Goal: Task Accomplishment & Management: Manage account settings

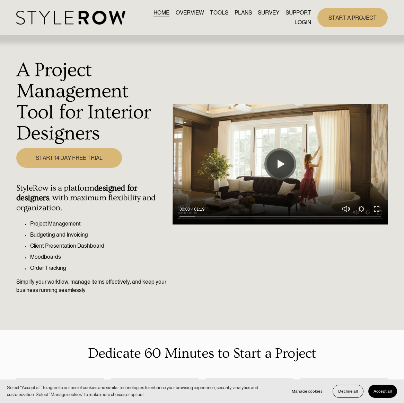
click at [301, 23] on link "LOGIN" at bounding box center [302, 22] width 17 height 9
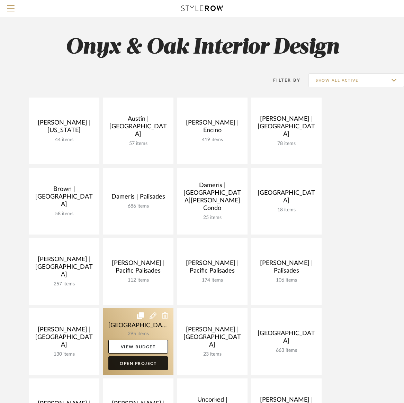
click at [145, 361] on link "Open Project" at bounding box center [138, 363] width 60 height 14
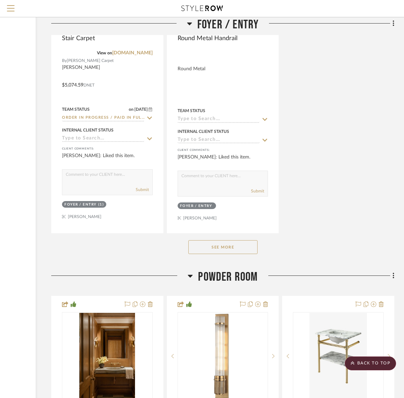
scroll to position [2850, 94]
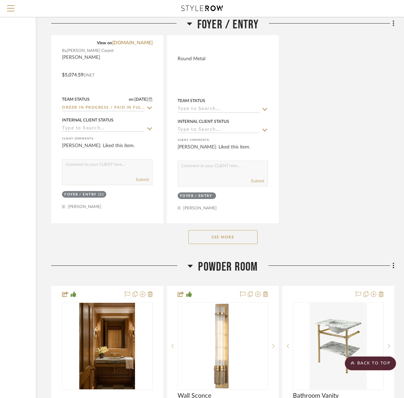
click at [233, 230] on button "See More" at bounding box center [222, 237] width 69 height 14
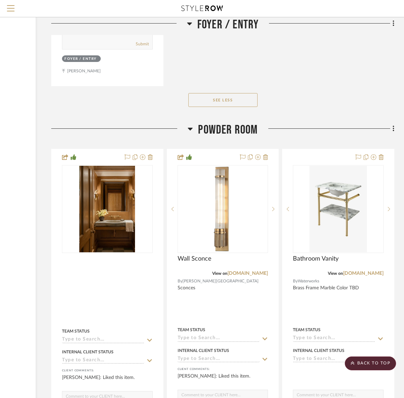
scroll to position [3601, 94]
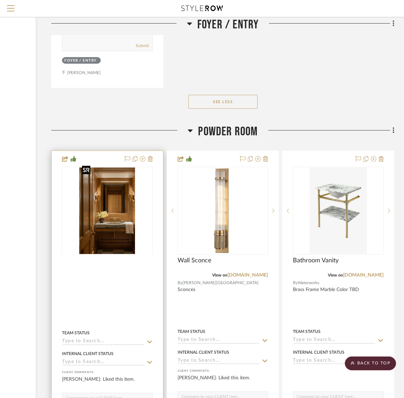
click at [111, 215] on div at bounding box center [107, 254] width 91 height 175
click at [111, 215] on img "0" at bounding box center [107, 211] width 56 height 87
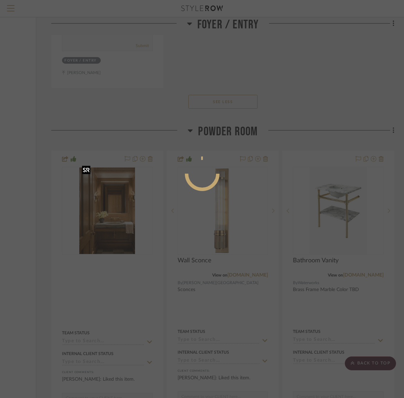
click at [111, 215] on div at bounding box center [202, 199] width 404 height 398
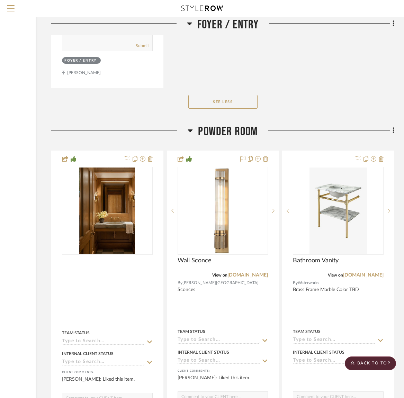
click at [110, 215] on img "0" at bounding box center [107, 211] width 56 height 87
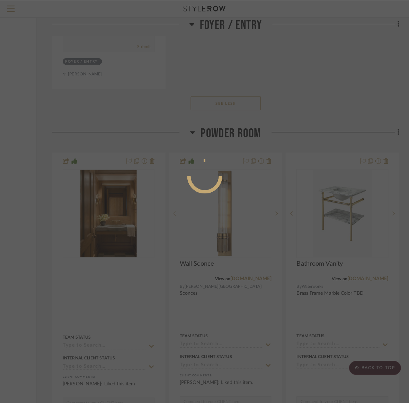
scroll to position [0, 0]
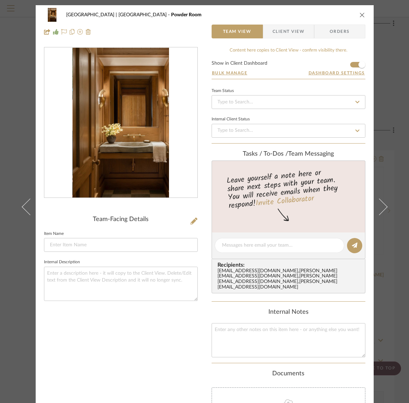
click at [360, 13] on icon "close" at bounding box center [362, 15] width 6 height 6
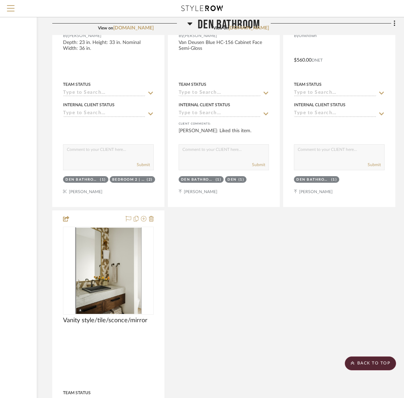
scroll to position [11432, 93]
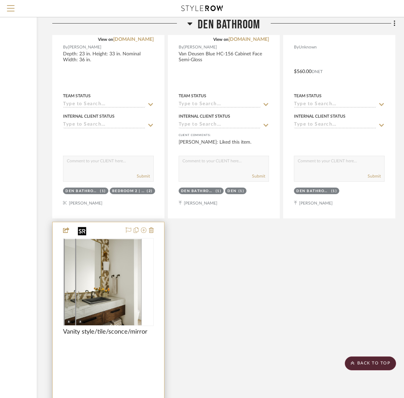
click at [116, 245] on div at bounding box center [108, 282] width 91 height 88
click at [116, 245] on img "0" at bounding box center [97, 282] width 66 height 87
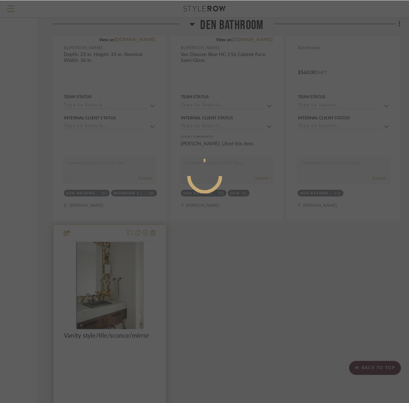
scroll to position [0, 0]
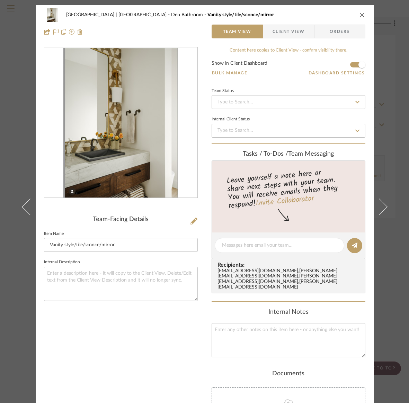
click at [359, 14] on icon "close" at bounding box center [362, 15] width 6 height 6
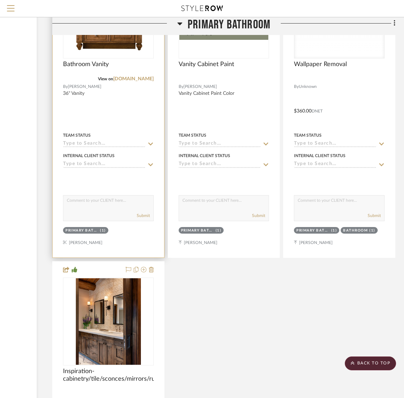
scroll to position [14988, 93]
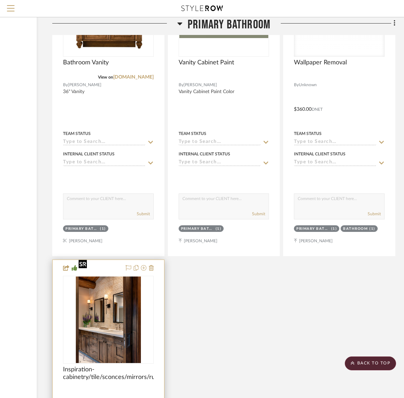
click at [121, 290] on img "0" at bounding box center [108, 320] width 65 height 87
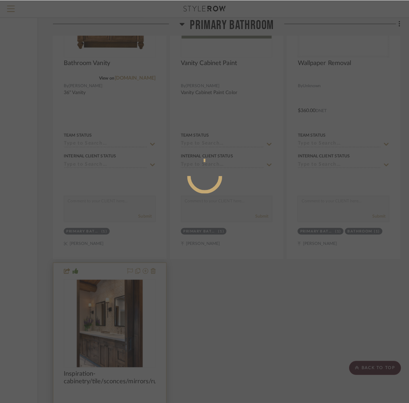
scroll to position [0, 0]
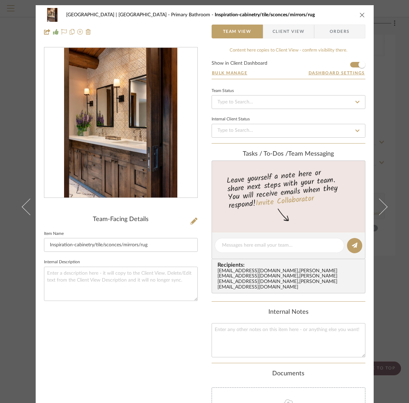
click at [359, 14] on icon "close" at bounding box center [362, 15] width 6 height 6
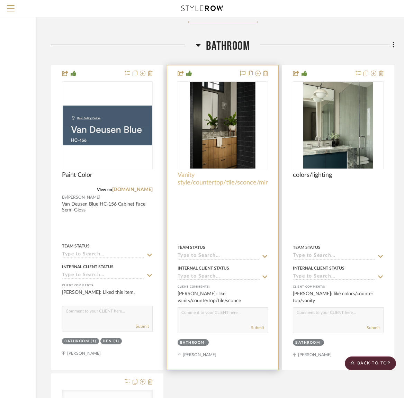
scroll to position [17483, 93]
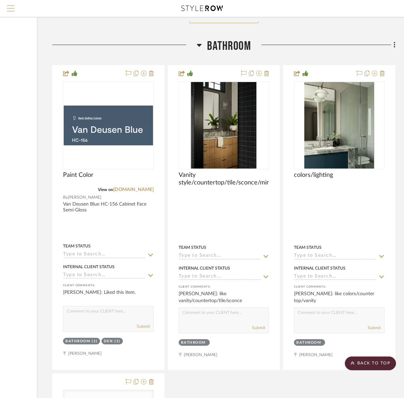
click at [9, 6] on span "Menu" at bounding box center [11, 5] width 8 height 1
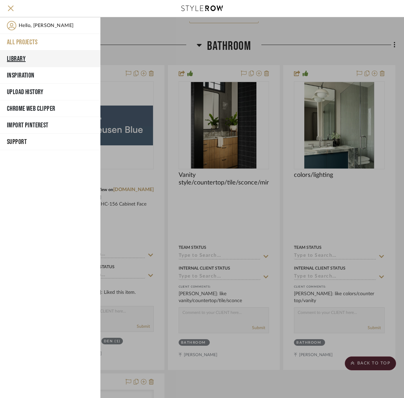
click at [15, 56] on button "Library" at bounding box center [50, 59] width 100 height 17
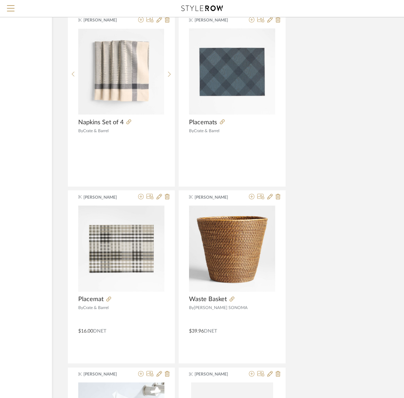
scroll to position [1999, 93]
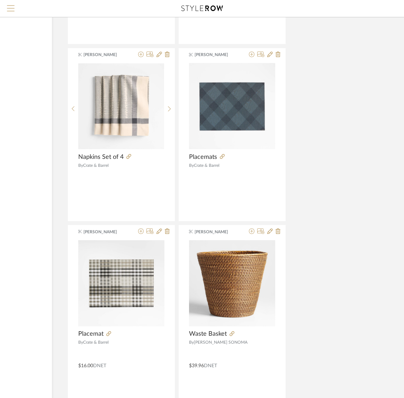
click at [5, 7] on button "Menu" at bounding box center [10, 8] width 21 height 17
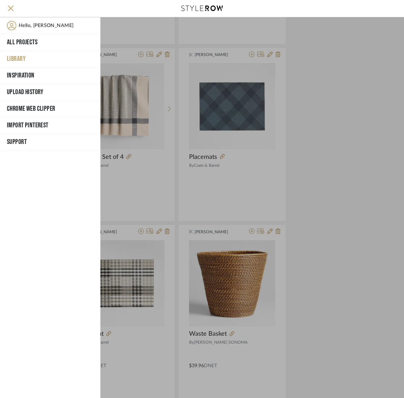
click at [20, 57] on button "Library" at bounding box center [50, 59] width 100 height 17
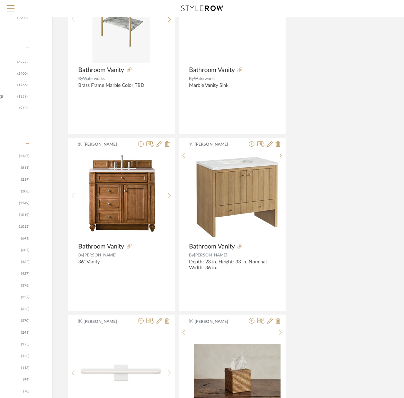
scroll to position [0, 93]
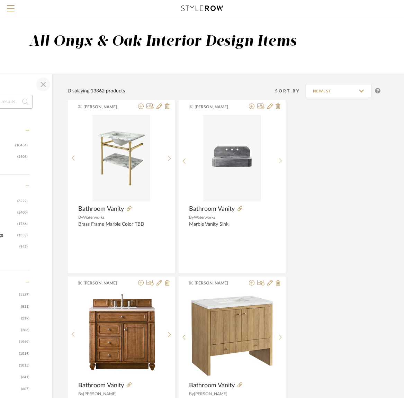
click at [42, 85] on span "button" at bounding box center [43, 84] width 17 height 17
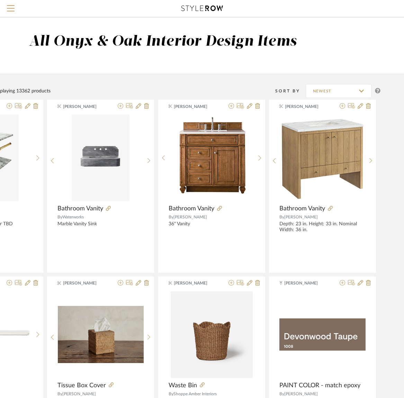
scroll to position [0, 0]
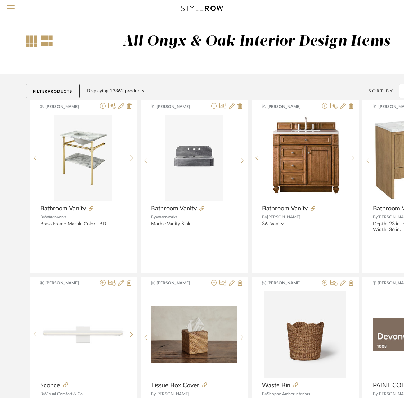
click at [29, 39] on div at bounding box center [32, 41] width 12 height 12
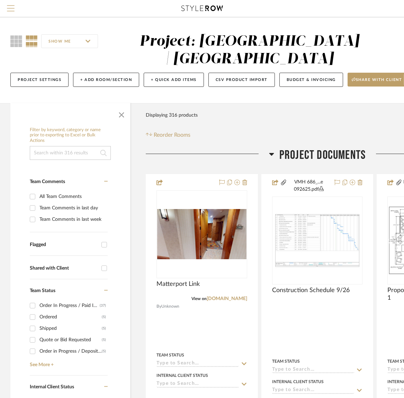
click at [9, 4] on button "Menu" at bounding box center [10, 8] width 21 height 17
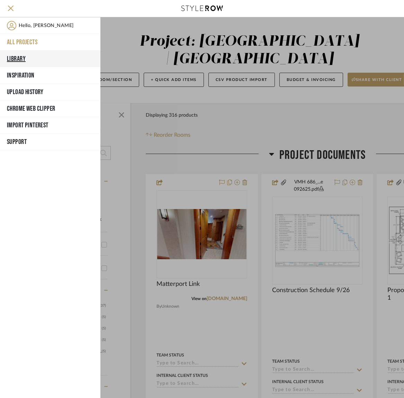
click at [14, 56] on button "Library" at bounding box center [50, 59] width 100 height 17
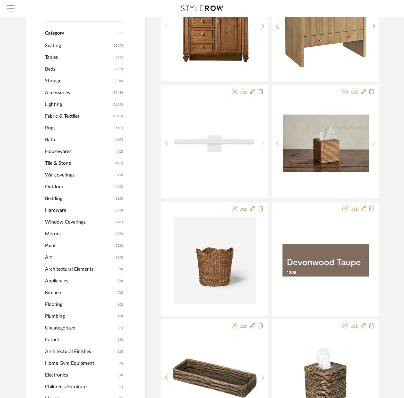
scroll to position [251, 0]
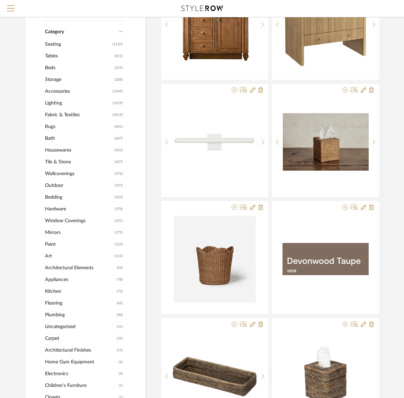
click at [52, 232] on span "Mirrors" at bounding box center [79, 233] width 68 height 12
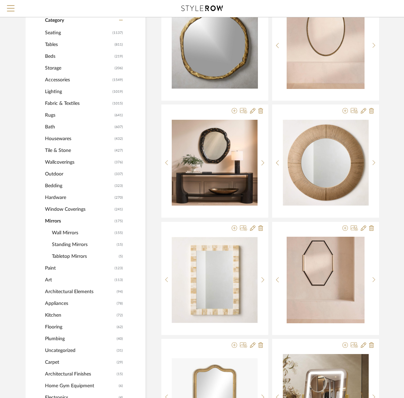
scroll to position [250, 0]
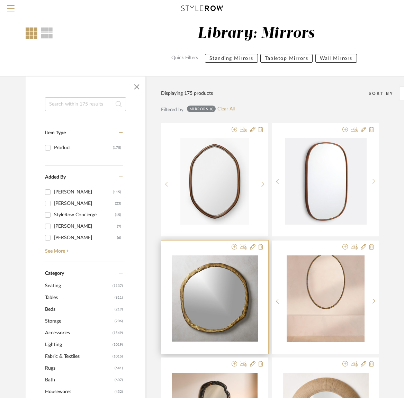
scroll to position [9, 0]
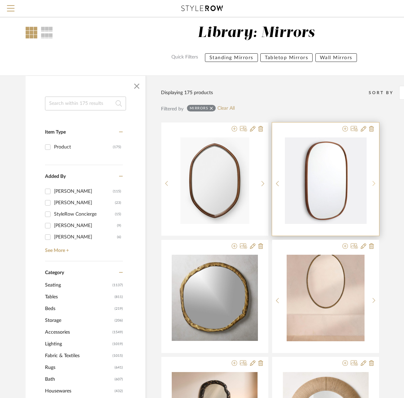
click at [375, 182] on icon at bounding box center [373, 184] width 3 height 6
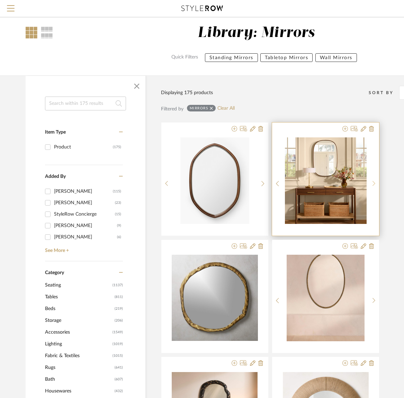
click at [375, 182] on icon at bounding box center [373, 184] width 3 height 6
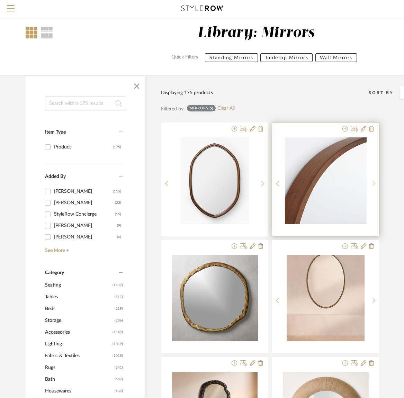
click at [375, 182] on icon at bounding box center [373, 184] width 3 height 6
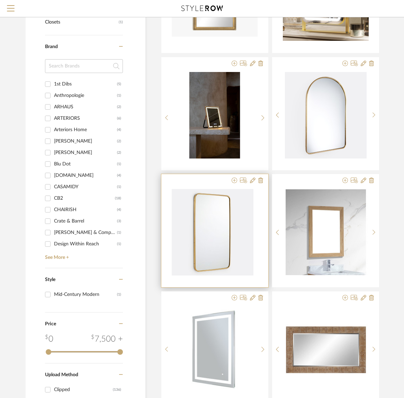
scroll to position [661, 0]
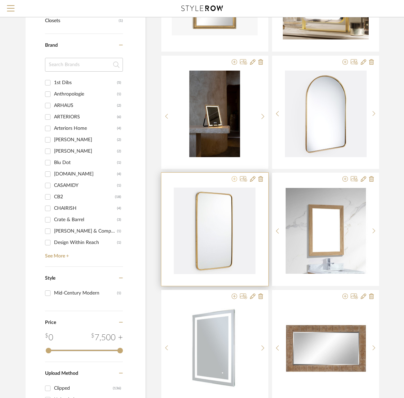
click at [234, 180] on icon at bounding box center [235, 179] width 6 height 6
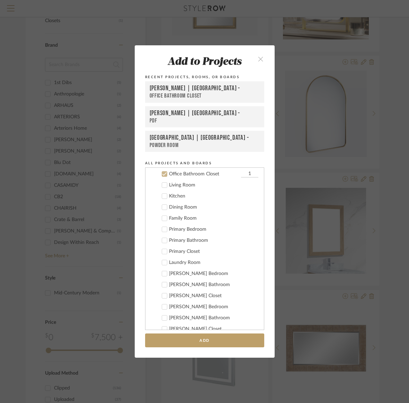
scroll to position [410, 0]
click at [162, 173] on icon at bounding box center [164, 173] width 5 height 5
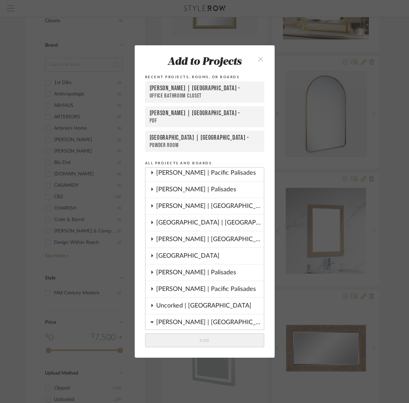
scroll to position [153, 0]
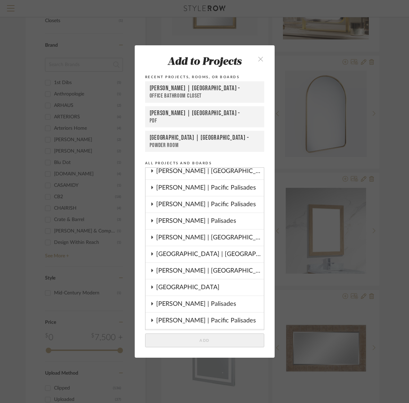
click at [182, 255] on div "[GEOGRAPHIC_DATA] | [GEOGRAPHIC_DATA]" at bounding box center [210, 254] width 108 height 16
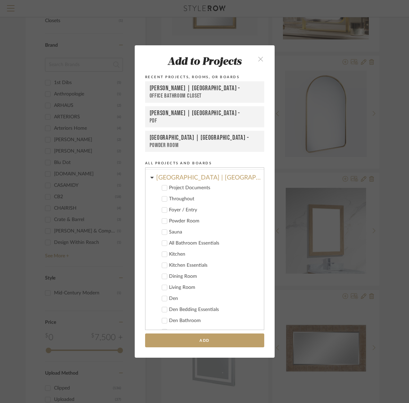
scroll to position [231, 0]
click at [163, 220] on icon at bounding box center [164, 220] width 5 height 5
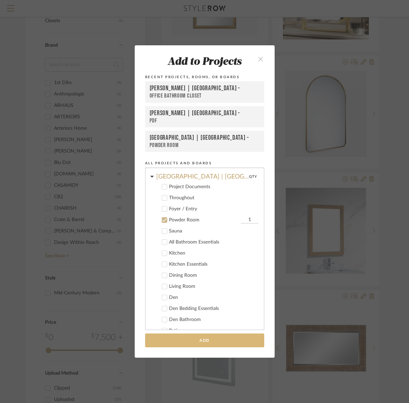
click at [204, 340] on button "Add" at bounding box center [204, 341] width 119 height 14
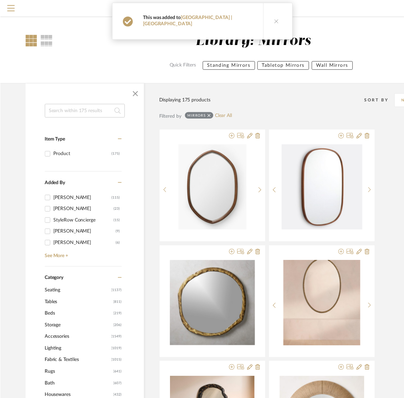
scroll to position [661, 0]
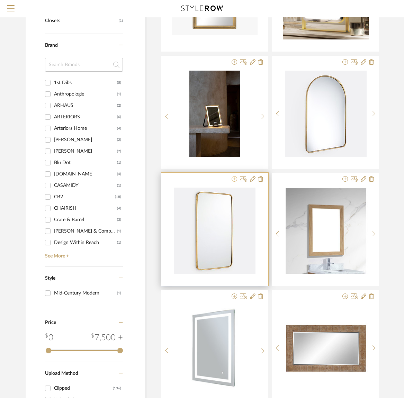
click at [234, 180] on icon at bounding box center [235, 179] width 6 height 6
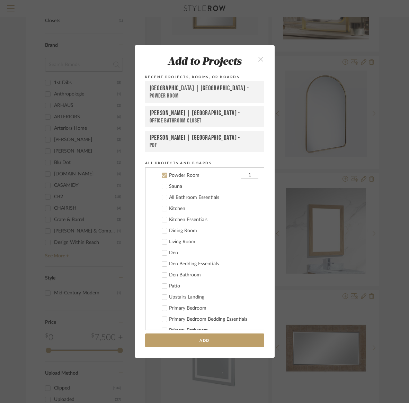
scroll to position [277, 0]
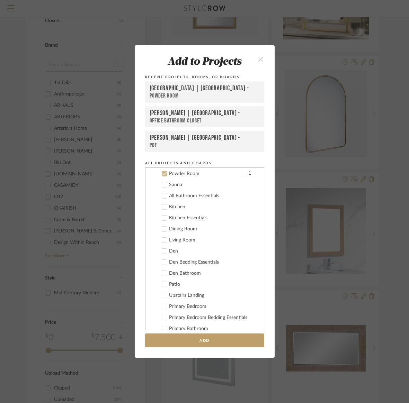
click at [162, 172] on icon at bounding box center [164, 173] width 5 height 5
click at [163, 273] on icon at bounding box center [164, 273] width 5 height 5
click at [216, 340] on button "Add" at bounding box center [204, 341] width 119 height 14
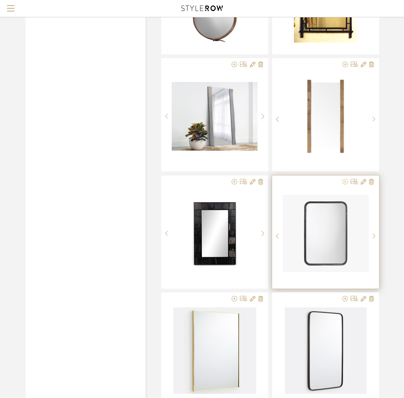
scroll to position [1478, 0]
click at [344, 181] on icon at bounding box center [345, 182] width 6 height 6
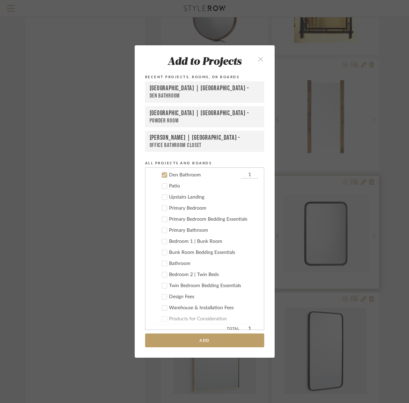
scroll to position [377, 0]
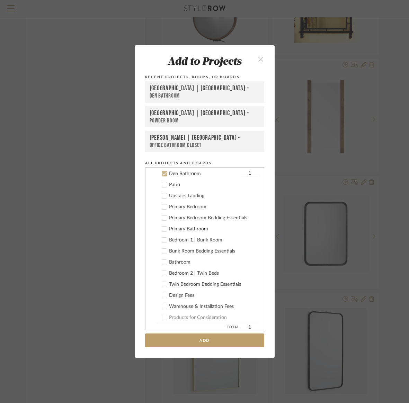
click at [162, 174] on icon at bounding box center [164, 173] width 5 height 5
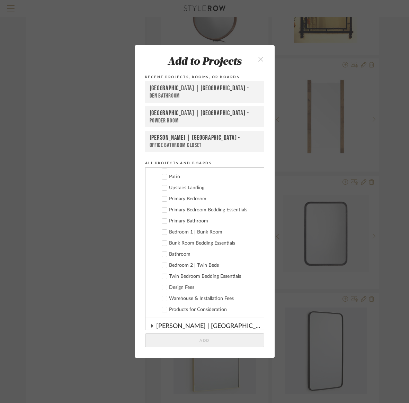
scroll to position [384, 0]
click at [162, 221] on icon at bounding box center [164, 221] width 5 height 5
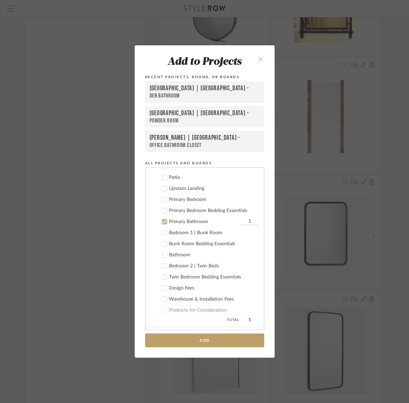
click at [162, 256] on icon at bounding box center [164, 254] width 4 height 3
click at [202, 340] on button "Add" at bounding box center [204, 341] width 119 height 14
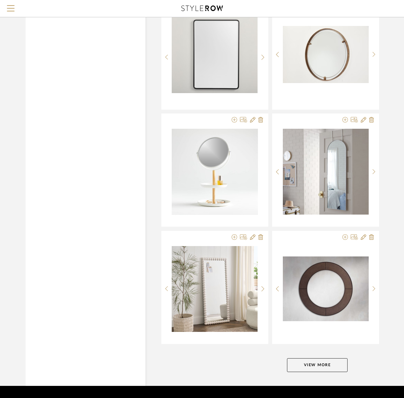
scroll to position [1911, 0]
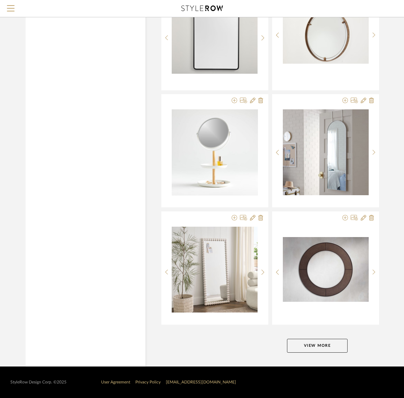
click at [317, 345] on button "View More" at bounding box center [317, 346] width 61 height 14
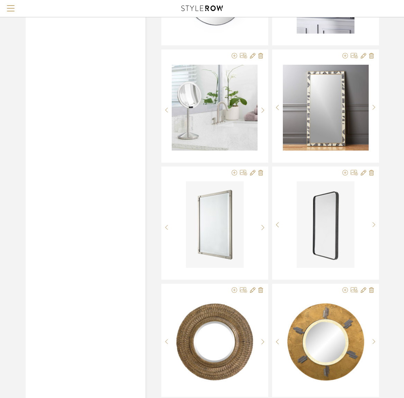
scroll to position [3246, 0]
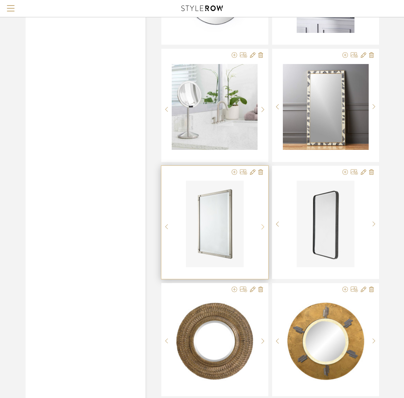
click at [264, 226] on sr-next-btn at bounding box center [262, 227] width 11 height 6
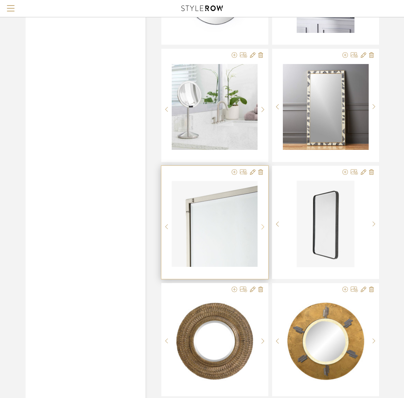
click at [264, 226] on sr-next-btn at bounding box center [262, 227] width 11 height 6
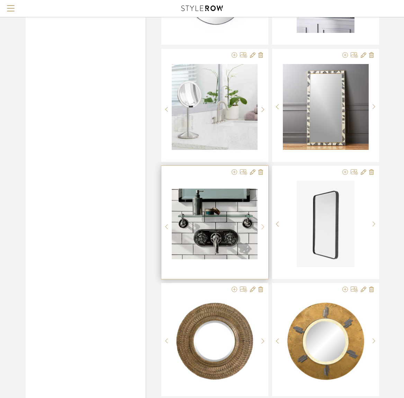
click at [264, 226] on sr-next-btn at bounding box center [262, 227] width 11 height 6
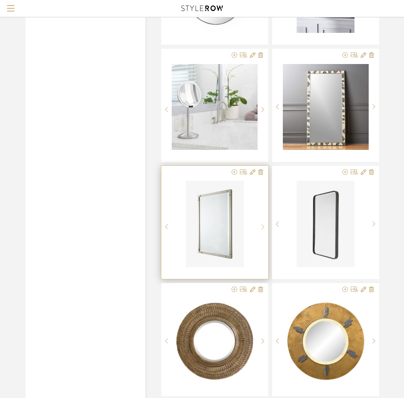
click at [264, 226] on sr-next-btn at bounding box center [262, 227] width 11 height 6
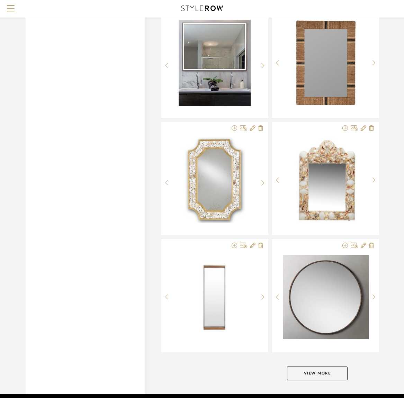
scroll to position [4020, 0]
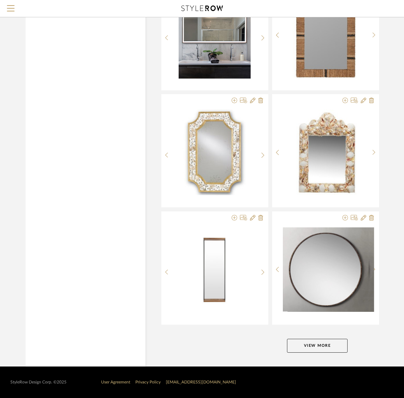
click at [325, 345] on button "View More" at bounding box center [317, 346] width 61 height 14
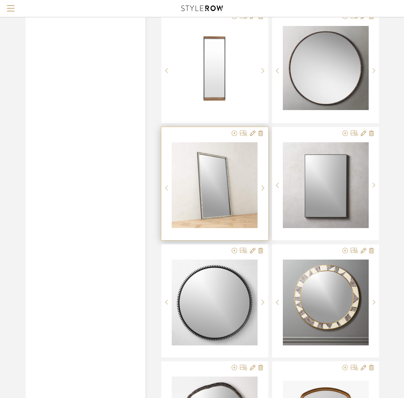
scroll to position [4224, 0]
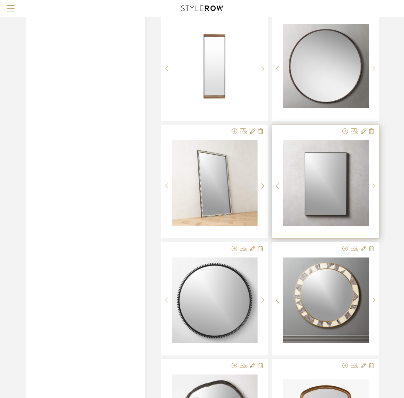
click at [373, 182] on div at bounding box center [374, 186] width 11 height 92
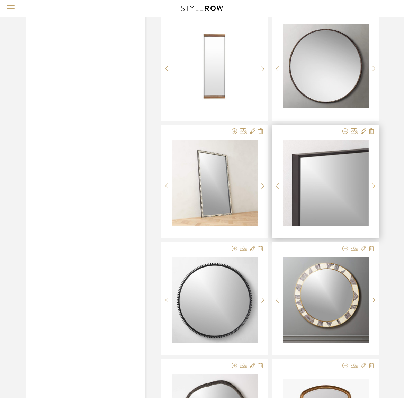
click at [373, 182] on div at bounding box center [374, 186] width 11 height 92
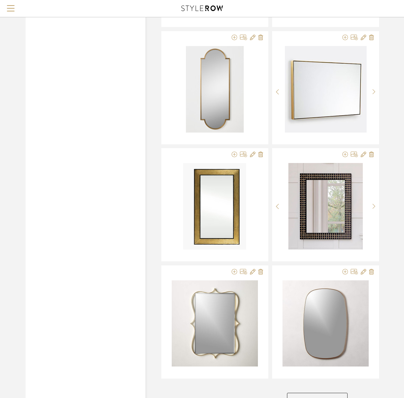
scroll to position [6129, 0]
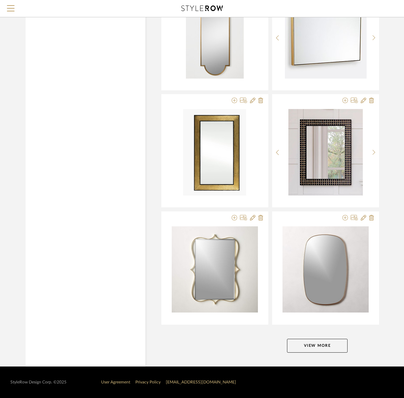
click at [320, 345] on button "View More" at bounding box center [317, 346] width 61 height 14
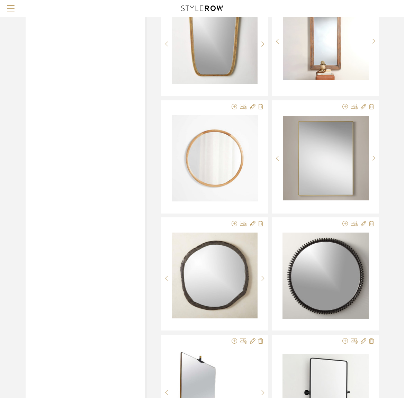
scroll to position [6476, 0]
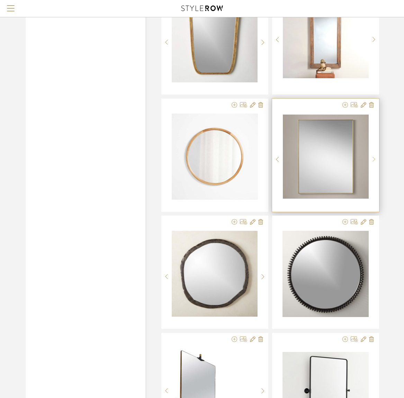
click at [373, 157] on icon at bounding box center [373, 159] width 3 height 6
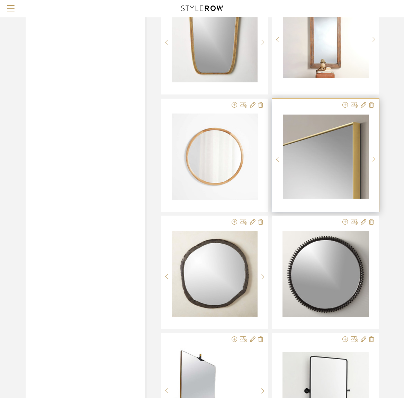
click at [373, 157] on icon at bounding box center [373, 159] width 3 height 6
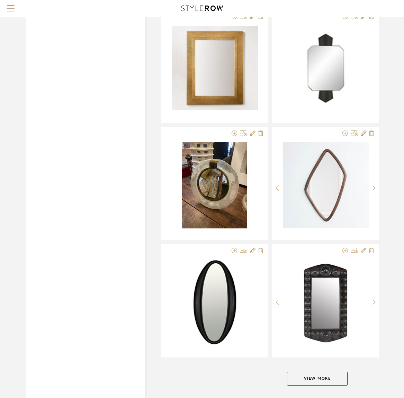
scroll to position [8238, 0]
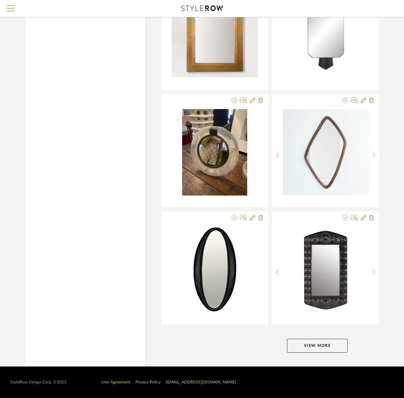
click at [326, 345] on button "View More" at bounding box center [317, 346] width 61 height 14
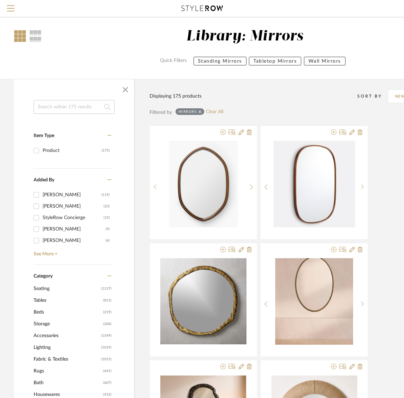
scroll to position [5, 10]
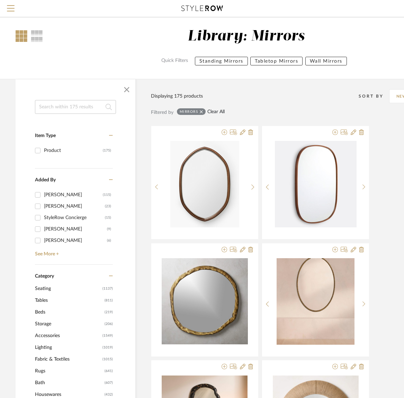
click at [216, 111] on link "Clear All" at bounding box center [215, 112] width 17 height 6
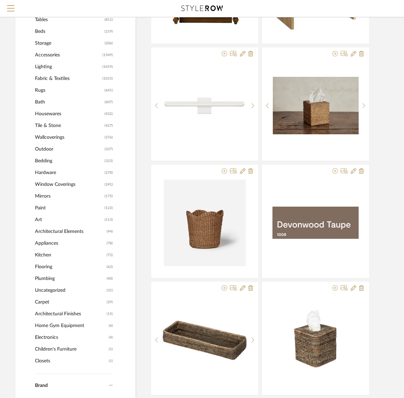
scroll to position [288, 10]
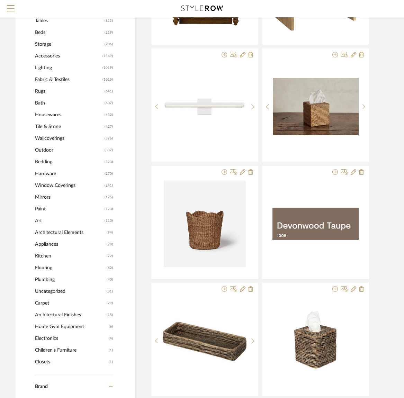
click at [45, 197] on span "Mirrors" at bounding box center [69, 197] width 68 height 12
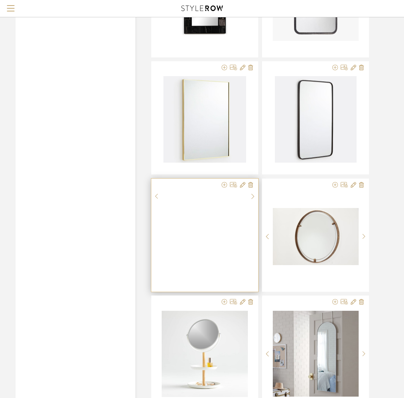
scroll to position [1735, 10]
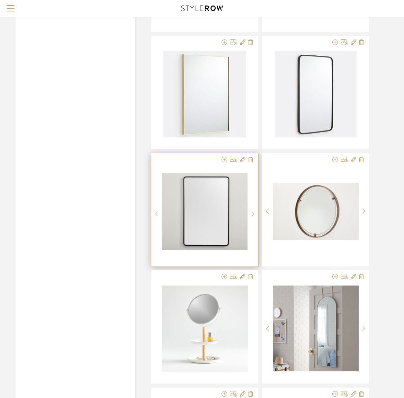
click at [252, 211] on icon at bounding box center [252, 214] width 3 height 6
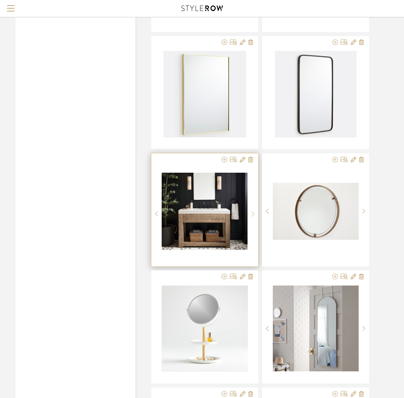
click at [252, 211] on icon at bounding box center [252, 214] width 3 height 6
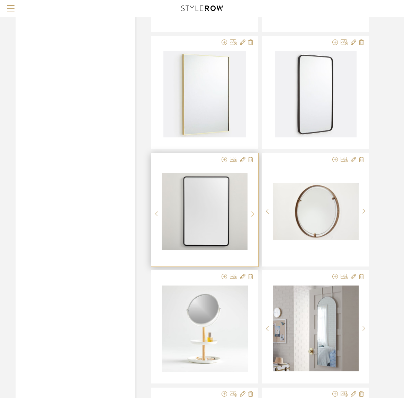
click at [252, 211] on icon at bounding box center [252, 214] width 3 height 6
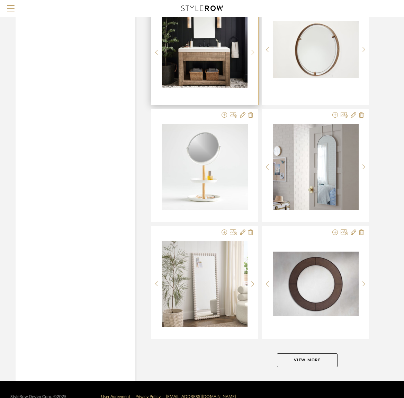
scroll to position [1911, 10]
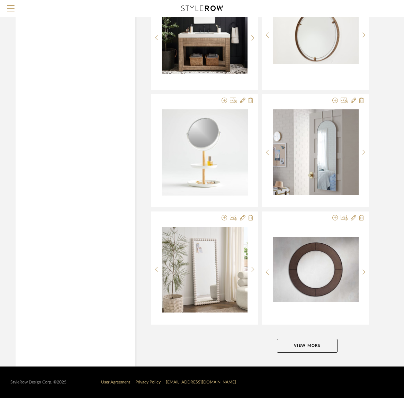
click at [310, 343] on button "View More" at bounding box center [307, 346] width 61 height 14
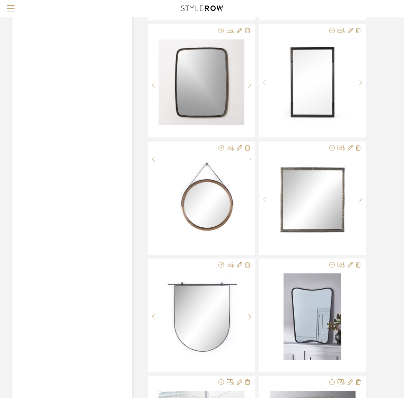
scroll to position [2920, 13]
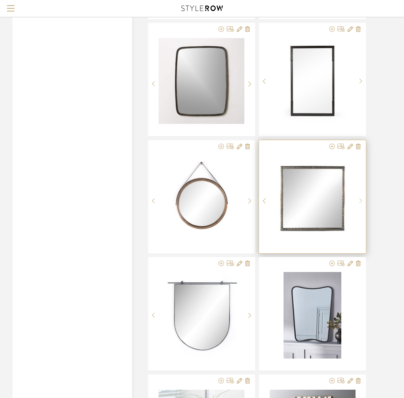
click at [362, 198] on icon at bounding box center [360, 201] width 3 height 6
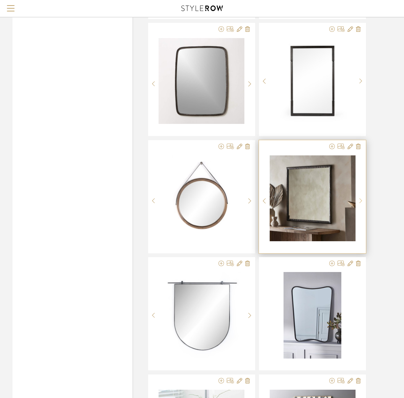
click at [362, 198] on icon at bounding box center [360, 201] width 3 height 6
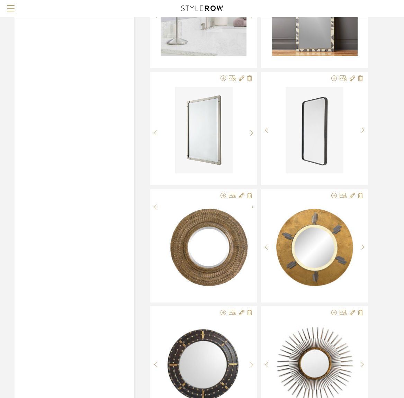
scroll to position [3342, 11]
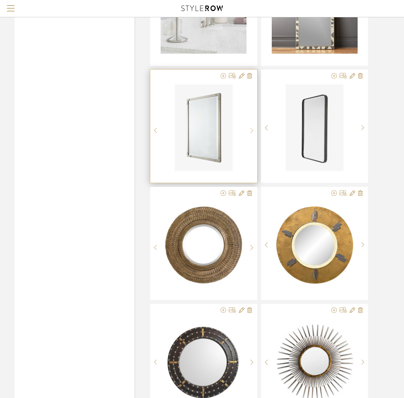
click at [252, 129] on icon at bounding box center [251, 130] width 3 height 5
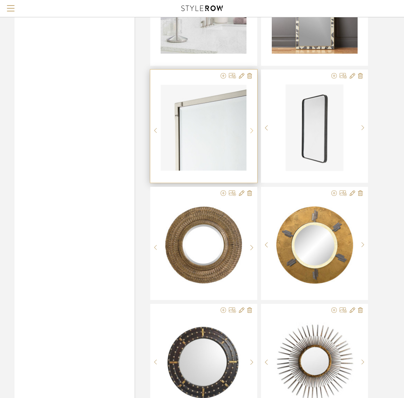
scroll to position [3342, 11]
click at [224, 76] on icon at bounding box center [223, 76] width 6 height 6
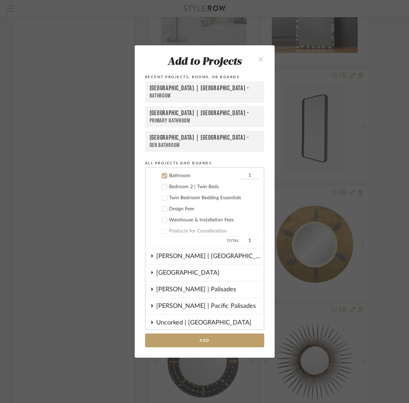
scroll to position [465, 0]
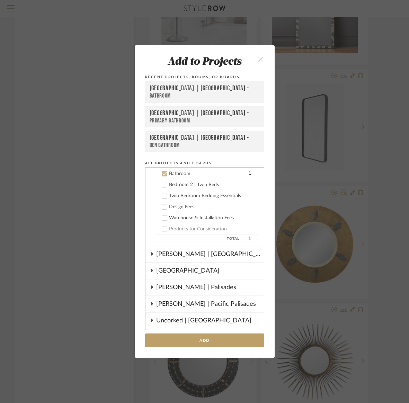
click at [162, 174] on icon at bounding box center [164, 173] width 5 height 5
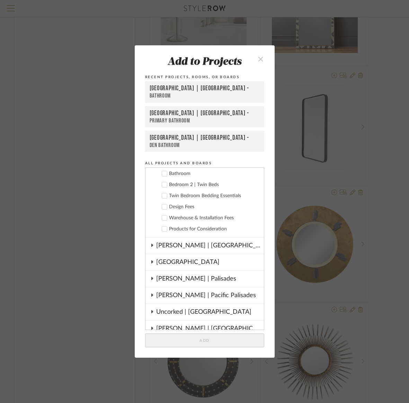
click at [162, 173] on icon at bounding box center [164, 173] width 5 height 5
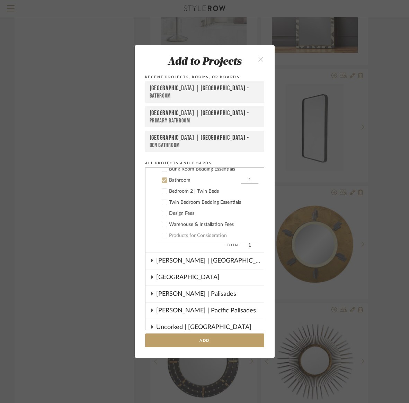
scroll to position [483, 0]
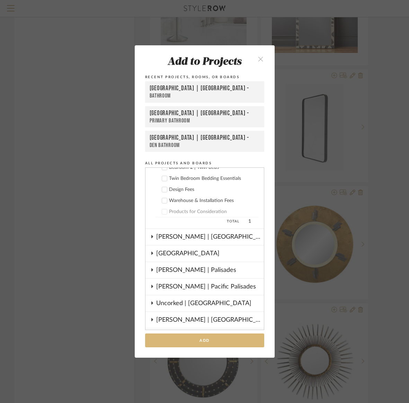
click at [198, 342] on button "Add" at bounding box center [204, 341] width 119 height 14
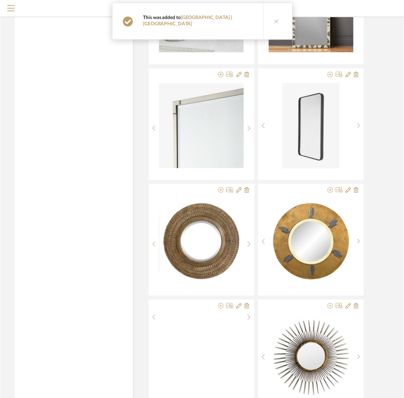
scroll to position [3342, 11]
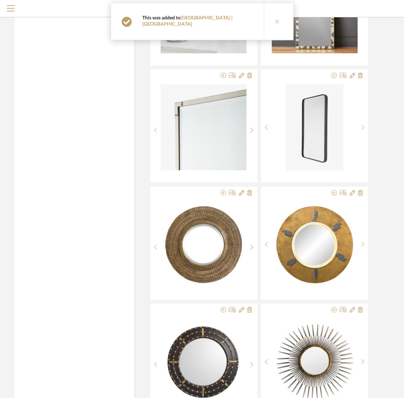
click at [275, 19] on icon at bounding box center [277, 21] width 5 height 5
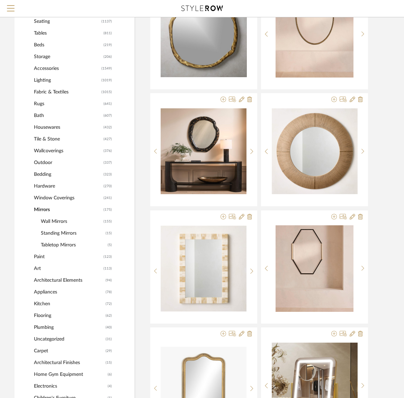
scroll to position [0, 11]
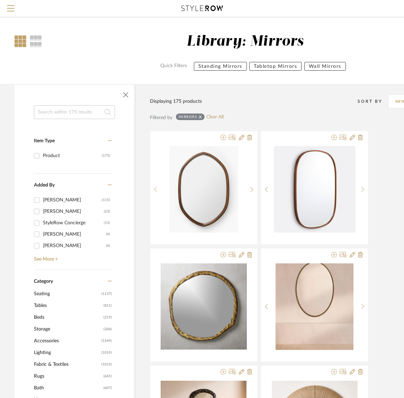
click at [47, 353] on span "Lighting" at bounding box center [67, 353] width 66 height 12
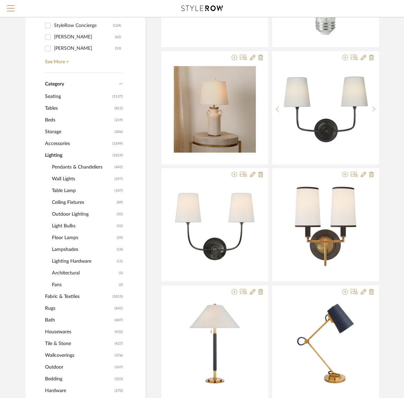
scroll to position [209, 0]
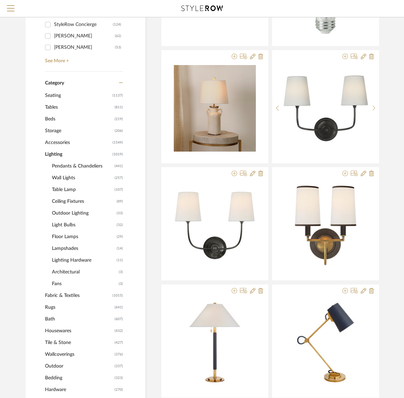
click at [52, 319] on span "Bath" at bounding box center [79, 319] width 68 height 12
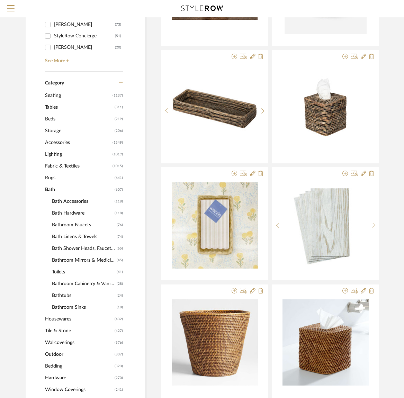
click at [53, 154] on span "Lighting" at bounding box center [78, 154] width 66 height 12
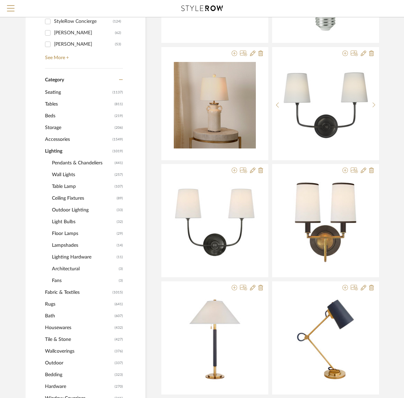
scroll to position [213, 4]
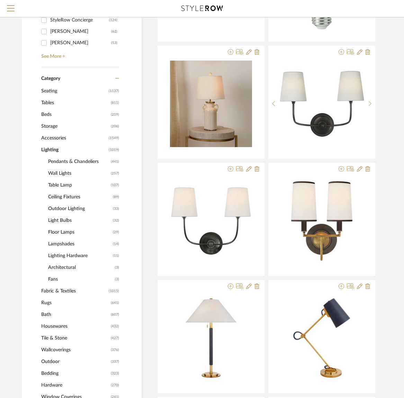
click at [64, 173] on span "Wall Lights" at bounding box center [78, 174] width 61 height 12
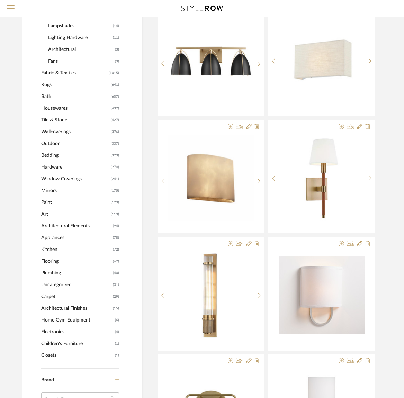
scroll to position [491, 4]
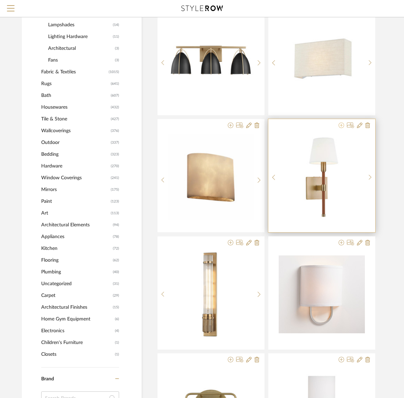
click at [342, 126] on icon at bounding box center [341, 126] width 6 height 6
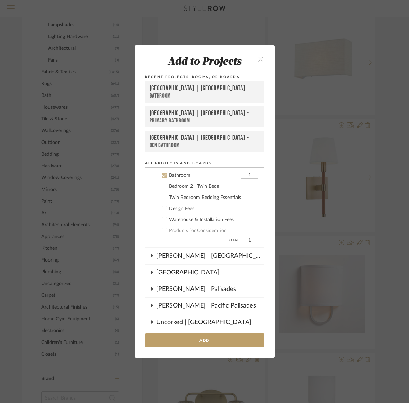
scroll to position [465, 0]
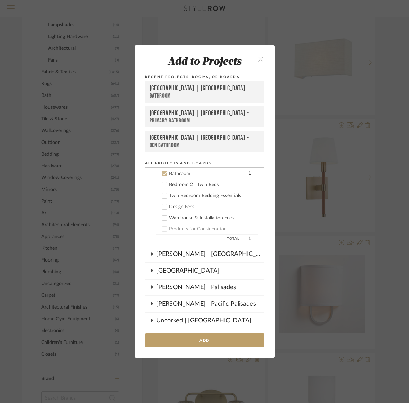
click at [163, 174] on icon at bounding box center [164, 173] width 5 height 5
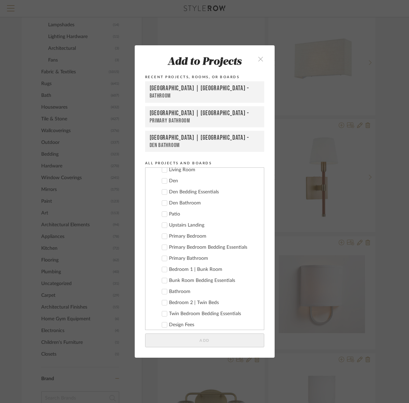
scroll to position [347, 0]
click at [162, 259] on icon at bounding box center [164, 258] width 4 height 3
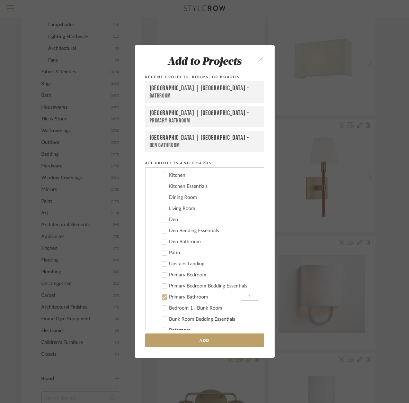
scroll to position [308, 0]
click at [162, 296] on icon at bounding box center [164, 298] width 5 height 5
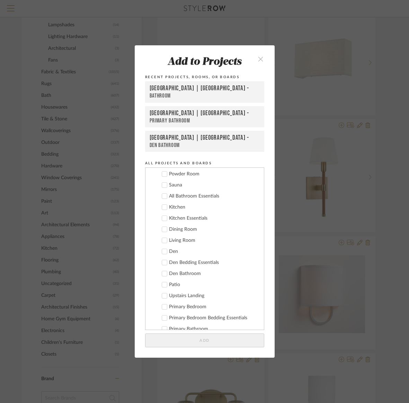
scroll to position [267, 0]
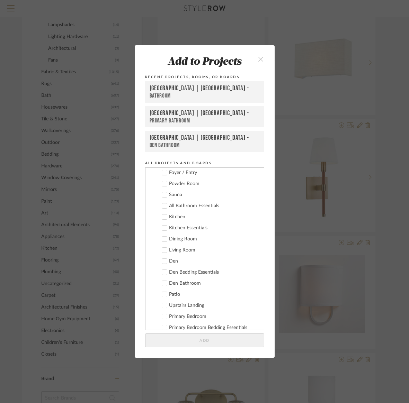
click at [162, 183] on icon at bounding box center [164, 183] width 5 height 5
click at [164, 283] on icon at bounding box center [164, 283] width 5 height 5
click at [193, 340] on button "Add" at bounding box center [204, 341] width 119 height 14
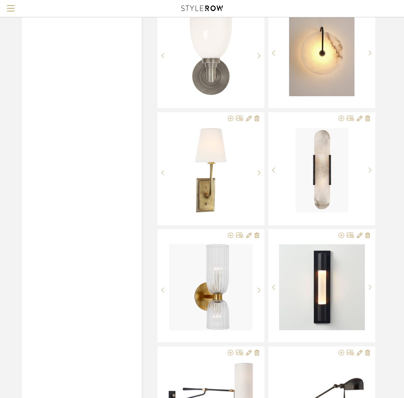
scroll to position [1319, 4]
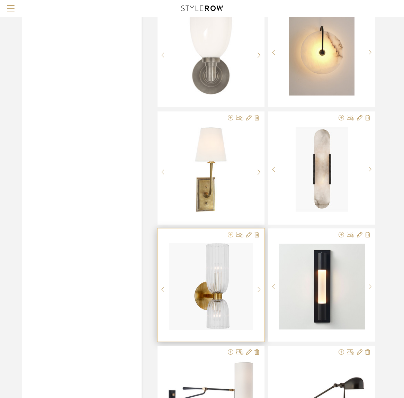
click at [230, 236] on icon at bounding box center [231, 235] width 6 height 6
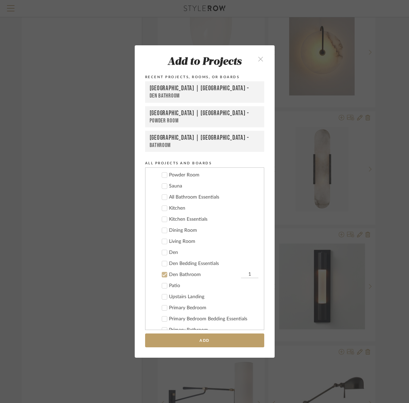
scroll to position [272, 0]
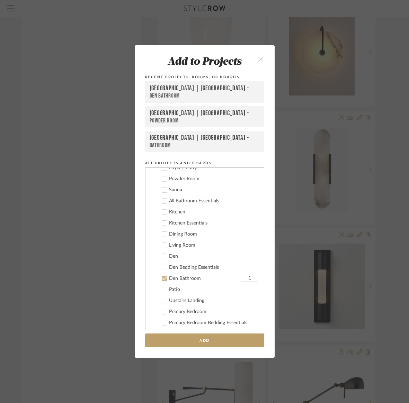
click at [162, 179] on icon at bounding box center [164, 179] width 5 height 5
click at [195, 338] on button "Add" at bounding box center [204, 341] width 119 height 14
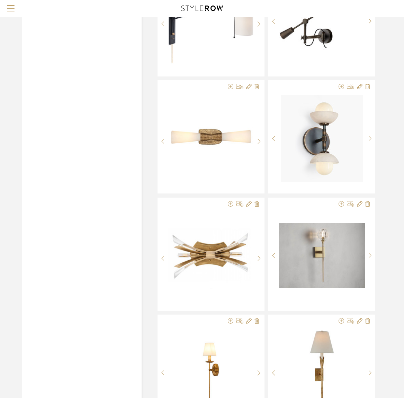
scroll to position [1702, 4]
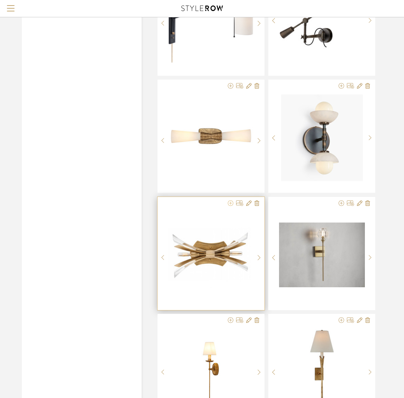
click at [230, 204] on icon at bounding box center [231, 203] width 6 height 6
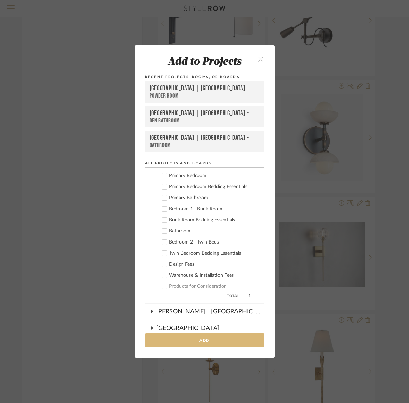
scroll to position [409, 0]
click at [182, 339] on button "Add" at bounding box center [204, 341] width 119 height 14
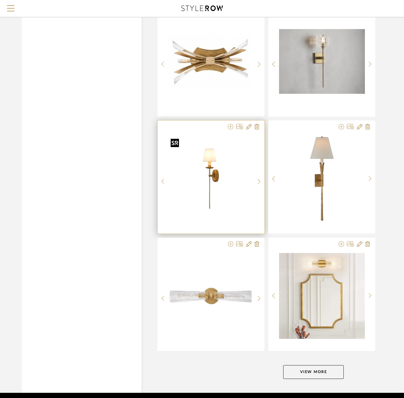
scroll to position [1922, 4]
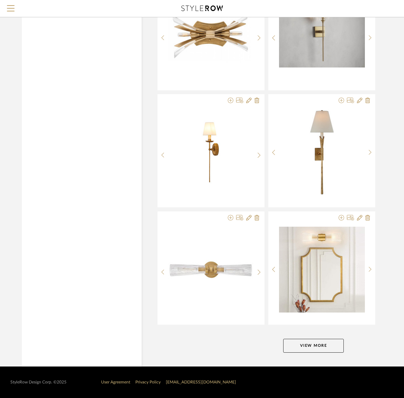
click at [306, 344] on button "View More" at bounding box center [313, 346] width 61 height 14
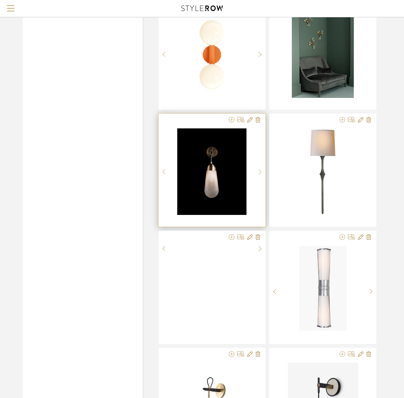
scroll to position [2843, 3]
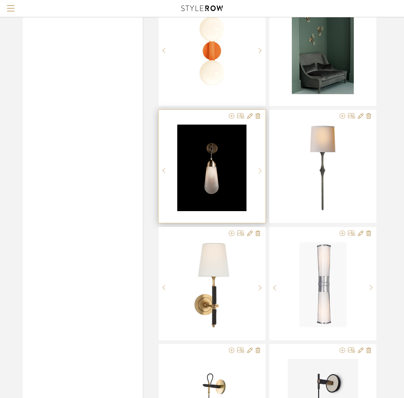
click at [260, 167] on div at bounding box center [260, 171] width 11 height 92
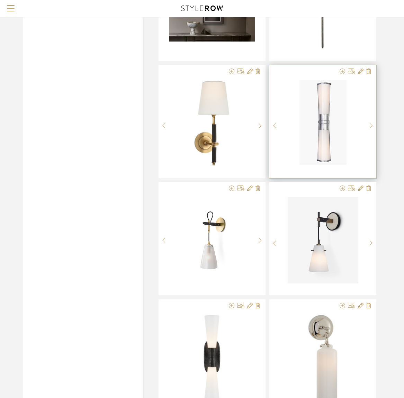
scroll to position [3006, 3]
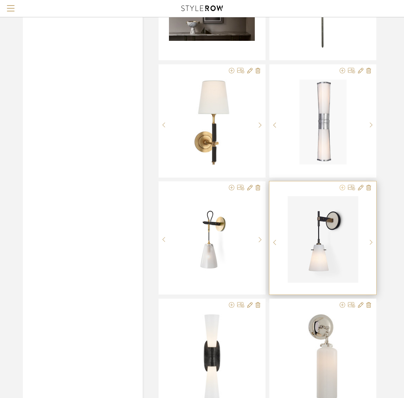
click at [341, 187] on icon at bounding box center [343, 188] width 6 height 6
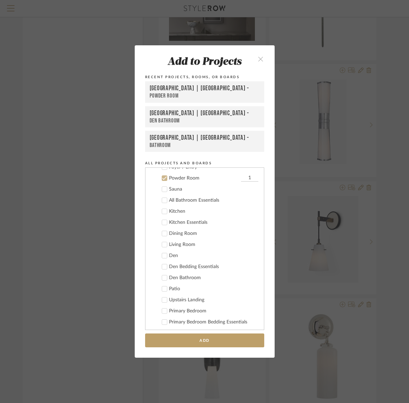
scroll to position [277, 0]
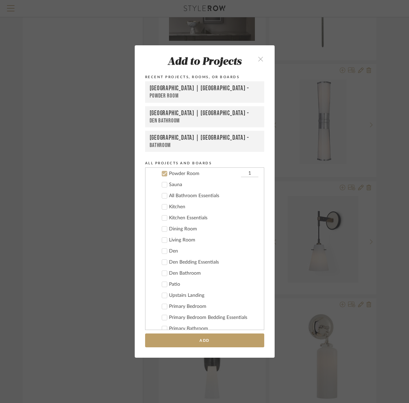
click at [163, 173] on icon at bounding box center [164, 173] width 5 height 5
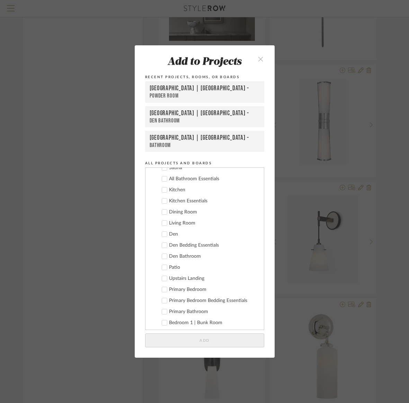
scroll to position [295, 0]
click at [164, 311] on icon at bounding box center [164, 311] width 5 height 5
click at [191, 340] on button "Add" at bounding box center [204, 341] width 119 height 14
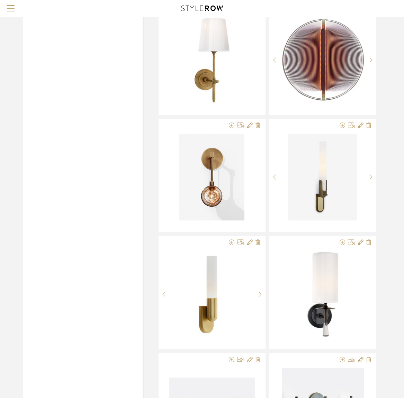
scroll to position [3422, 3]
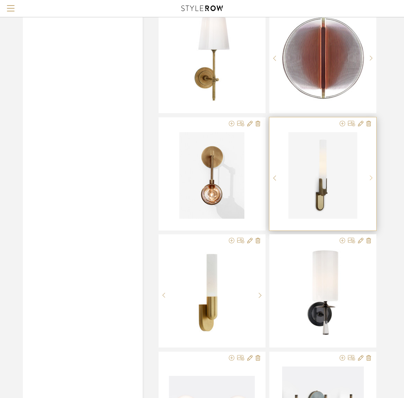
click at [371, 178] on icon at bounding box center [371, 178] width 3 height 6
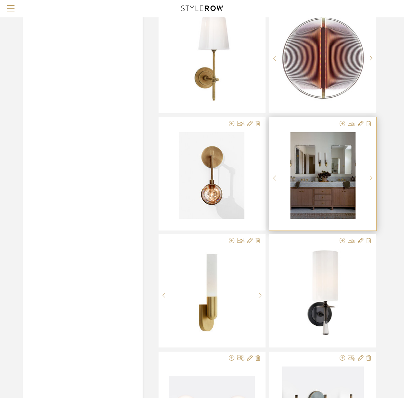
click at [371, 178] on icon at bounding box center [371, 178] width 3 height 6
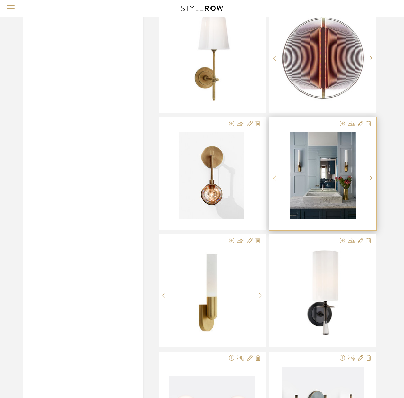
click at [273, 178] on sr-prev-btn at bounding box center [274, 178] width 11 height 6
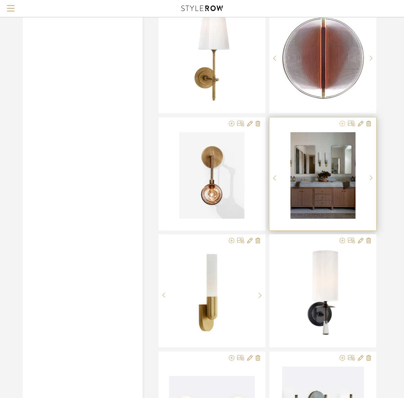
click at [342, 123] on icon at bounding box center [343, 124] width 6 height 6
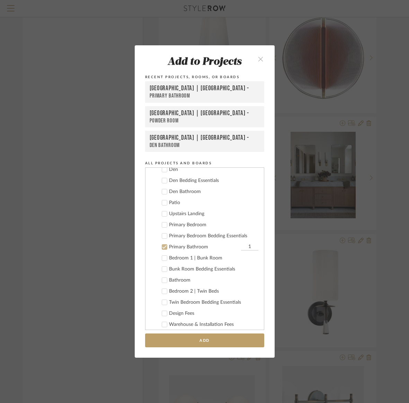
scroll to position [355, 0]
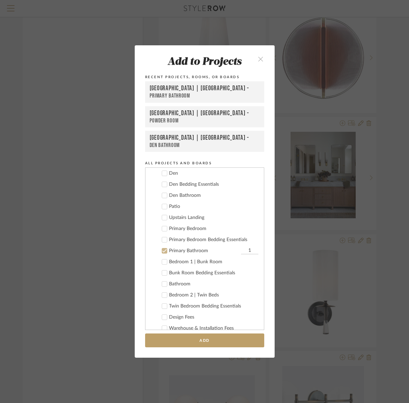
click at [162, 251] on icon at bounding box center [164, 250] width 5 height 5
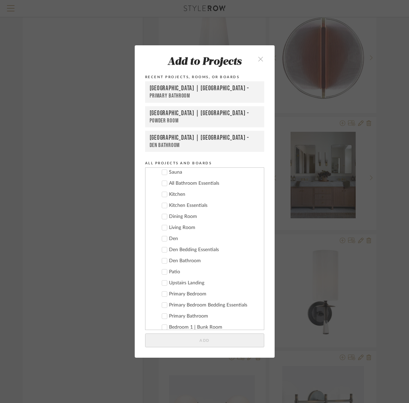
scroll to position [283, 0]
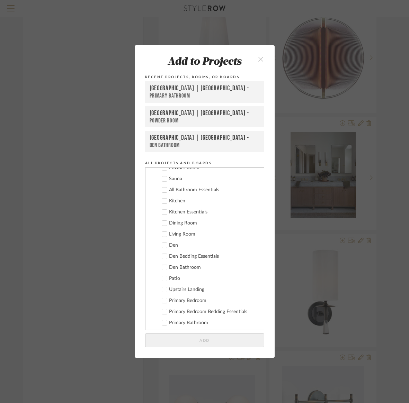
drag, startPoint x: 161, startPoint y: 245, endPoint x: 160, endPoint y: 236, distance: 9.0
click at [162, 245] on icon at bounding box center [164, 245] width 5 height 5
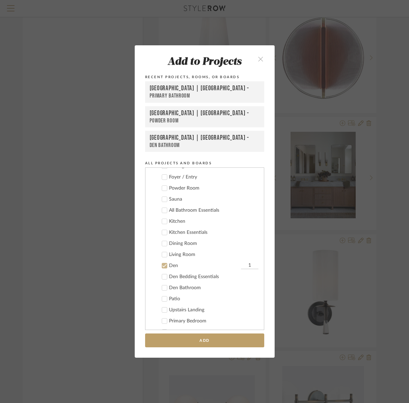
scroll to position [259, 0]
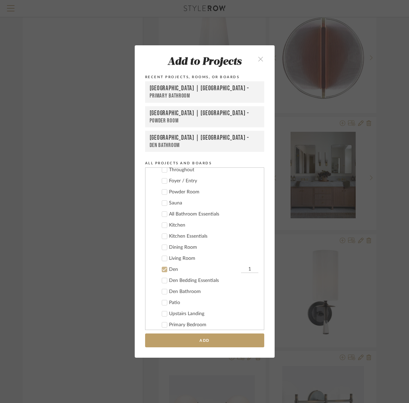
click at [162, 192] on icon at bounding box center [164, 191] width 4 height 3
click at [211, 341] on button "Add" at bounding box center [204, 341] width 119 height 14
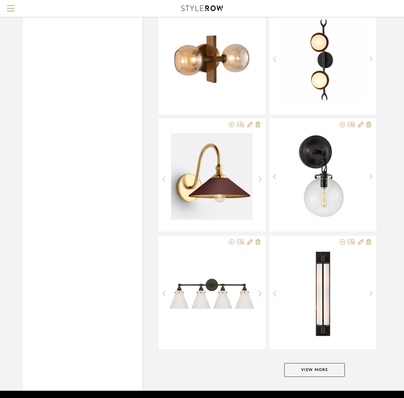
scroll to position [4031, 3]
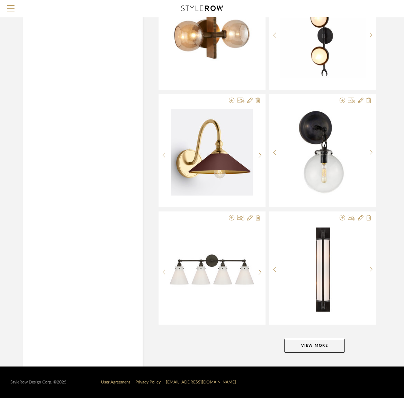
click at [306, 341] on button "View More" at bounding box center [314, 346] width 61 height 14
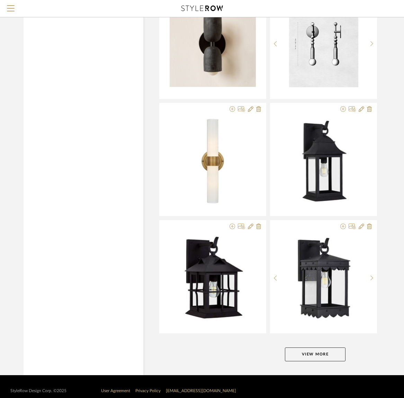
scroll to position [6139, 2]
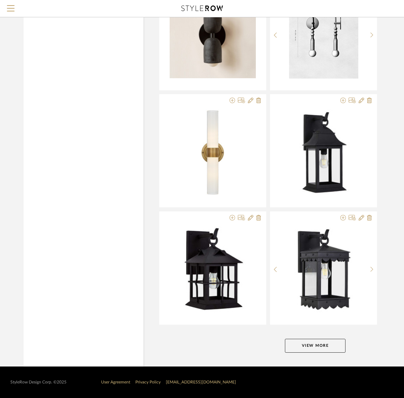
click at [313, 346] on button "View More" at bounding box center [315, 346] width 61 height 14
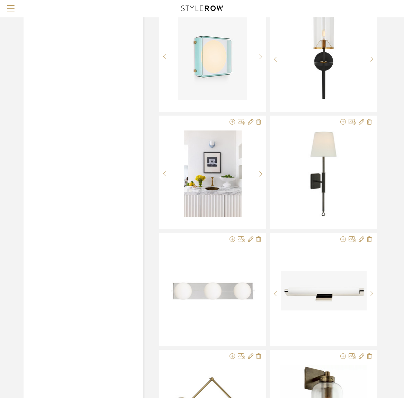
scroll to position [6588, 2]
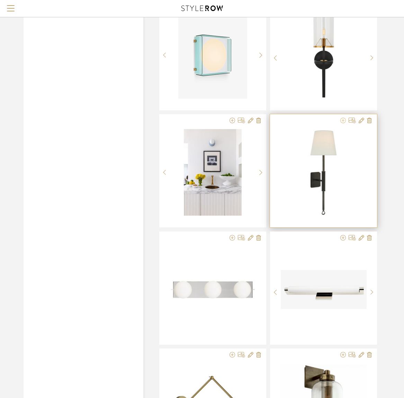
click at [342, 121] on icon at bounding box center [343, 121] width 6 height 6
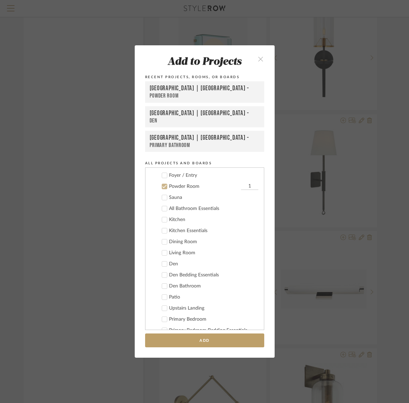
scroll to position [277, 0]
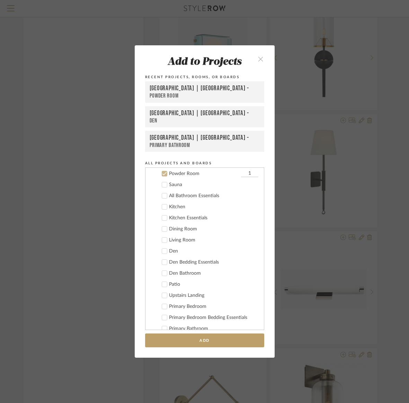
drag, startPoint x: 164, startPoint y: 174, endPoint x: 158, endPoint y: 186, distance: 13.8
click at [164, 174] on label "Powder Room 1" at bounding box center [207, 173] width 102 height 7
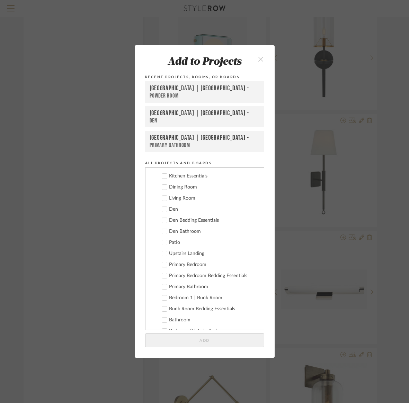
scroll to position [323, 0]
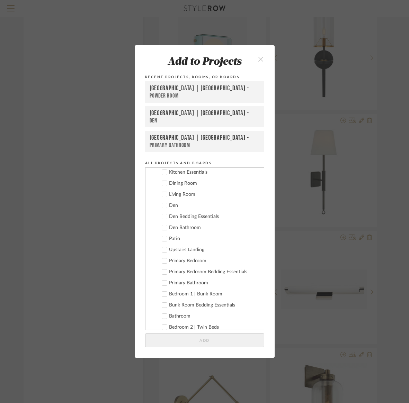
click at [162, 284] on icon at bounding box center [164, 282] width 4 height 3
click at [196, 340] on button "Add" at bounding box center [204, 341] width 119 height 14
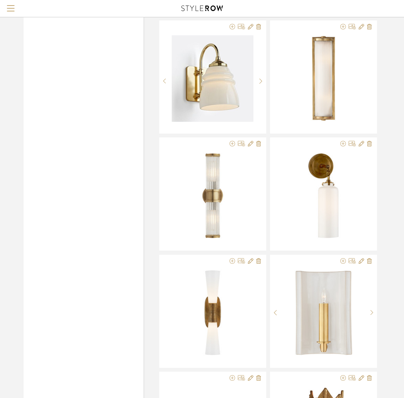
scroll to position [7269, 2]
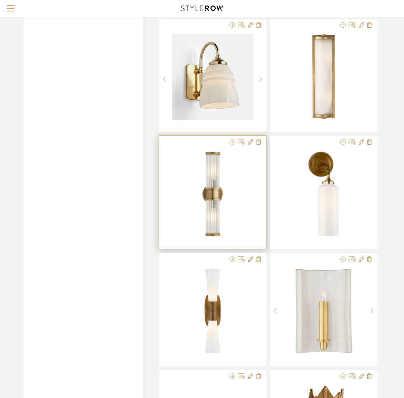
click at [232, 143] on icon at bounding box center [232, 142] width 6 height 6
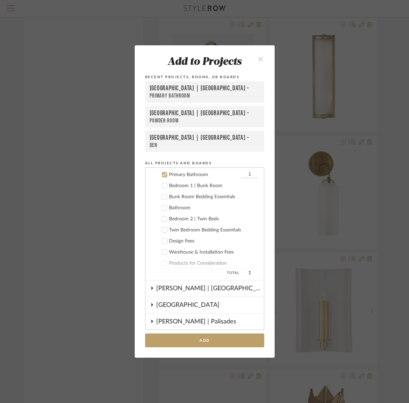
scroll to position [432, 0]
click at [162, 172] on icon at bounding box center [164, 173] width 5 height 5
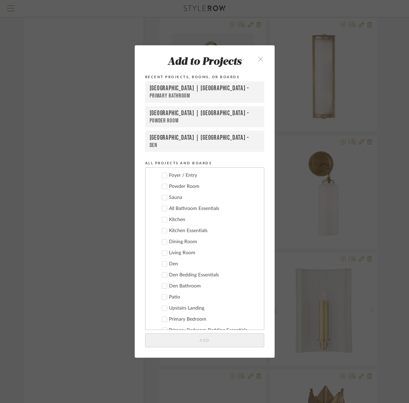
scroll to position [264, 0]
click at [162, 186] on icon at bounding box center [164, 186] width 5 height 5
click at [162, 286] on icon at bounding box center [164, 286] width 5 height 5
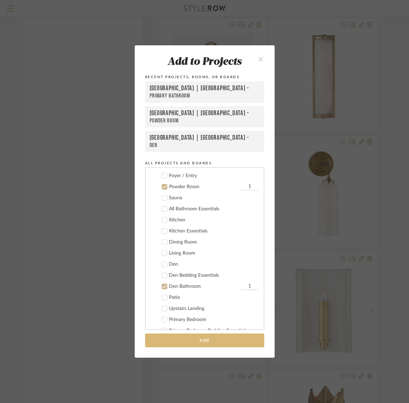
click at [175, 340] on button "Add" at bounding box center [204, 341] width 119 height 14
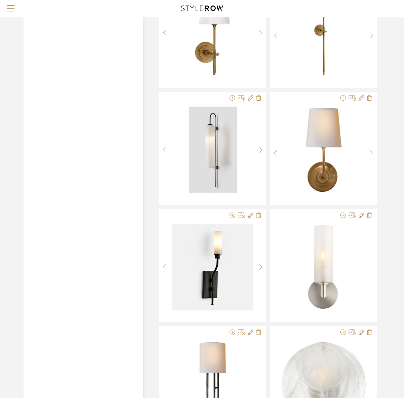
scroll to position [7782, 2]
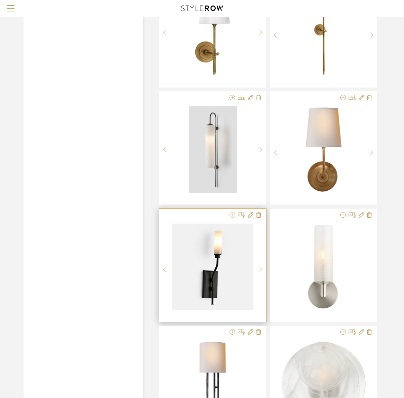
click at [232, 215] on icon at bounding box center [232, 215] width 6 height 6
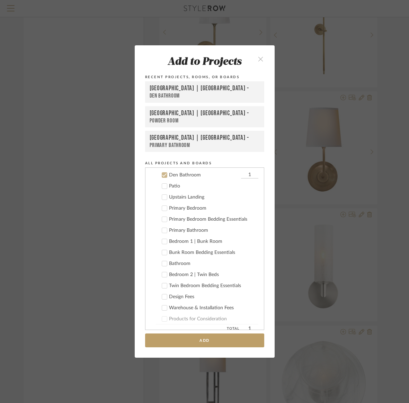
scroll to position [377, 0]
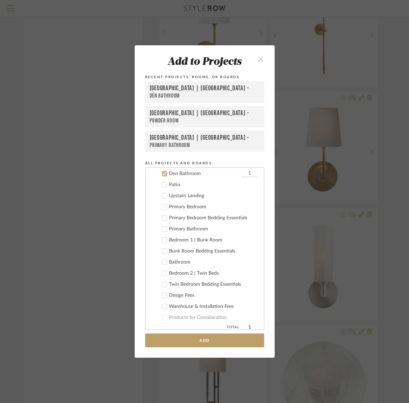
click at [163, 175] on icon at bounding box center [164, 173] width 5 height 5
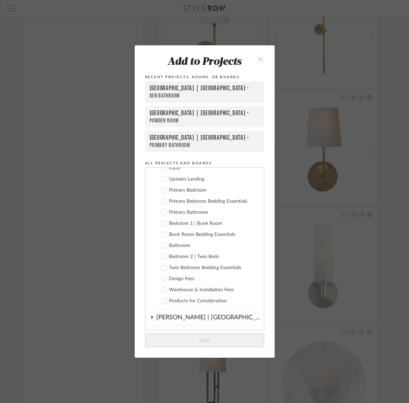
scroll to position [406, 0]
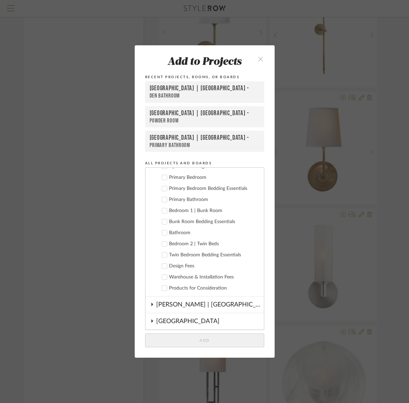
click at [163, 199] on icon at bounding box center [164, 199] width 4 height 3
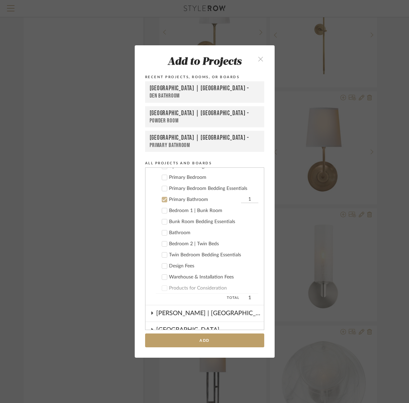
click at [162, 233] on icon at bounding box center [164, 232] width 4 height 3
click at [178, 338] on button "Add" at bounding box center [204, 341] width 119 height 14
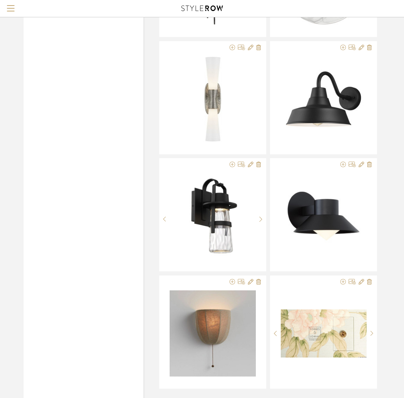
scroll to position [8248, 2]
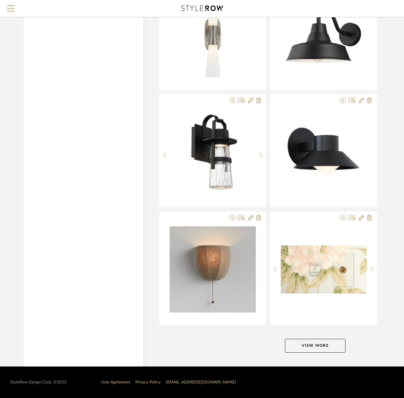
click at [302, 345] on button "View More" at bounding box center [315, 346] width 61 height 14
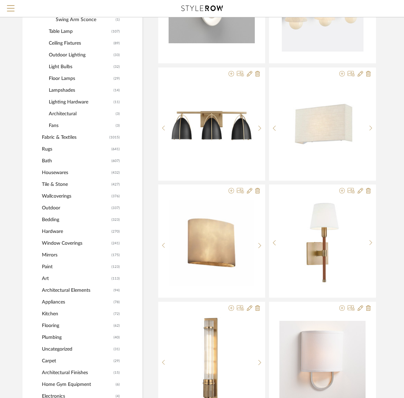
scroll to position [426, 3]
click at [52, 231] on span "Hardware" at bounding box center [76, 231] width 68 height 12
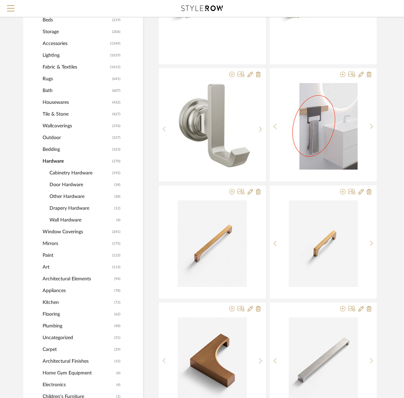
scroll to position [307, 2]
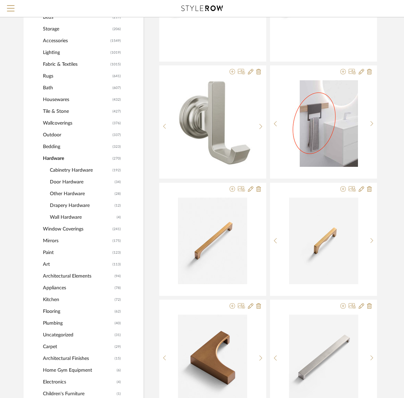
click at [51, 92] on span "Bath" at bounding box center [77, 88] width 68 height 12
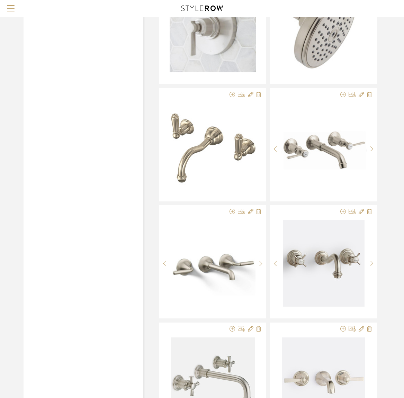
scroll to position [1578, 2]
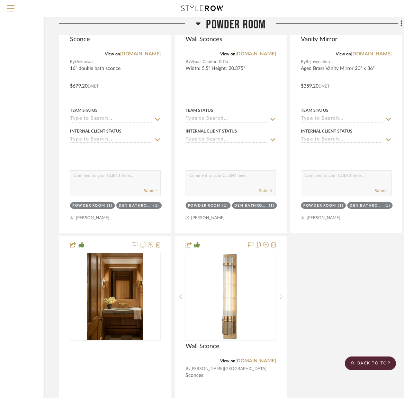
scroll to position [3514, 87]
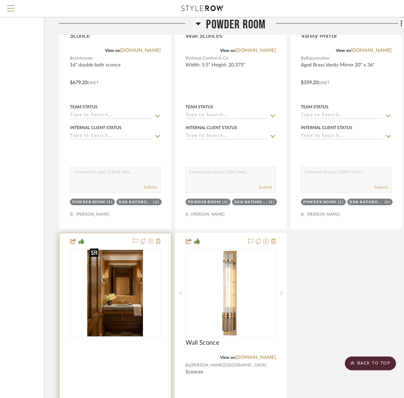
click at [121, 287] on img "0" at bounding box center [115, 293] width 56 height 87
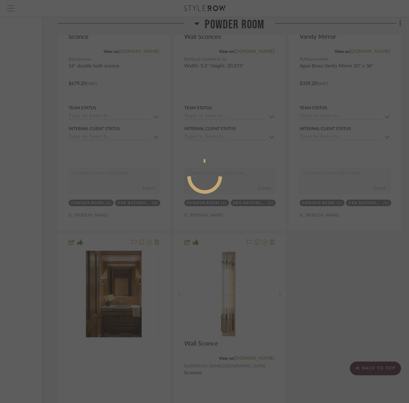
click at [121, 287] on div at bounding box center [204, 201] width 409 height 403
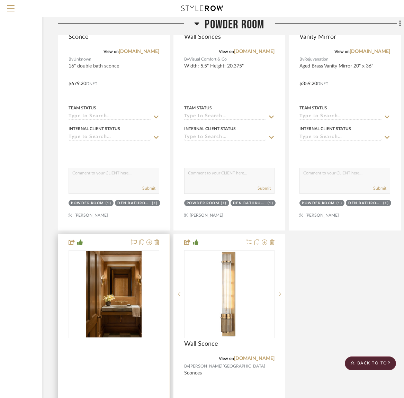
click at [121, 287] on img "0" at bounding box center [114, 294] width 56 height 87
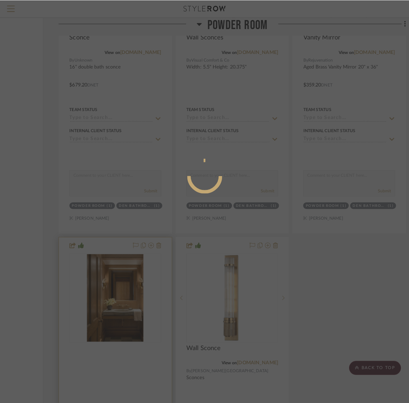
scroll to position [0, 0]
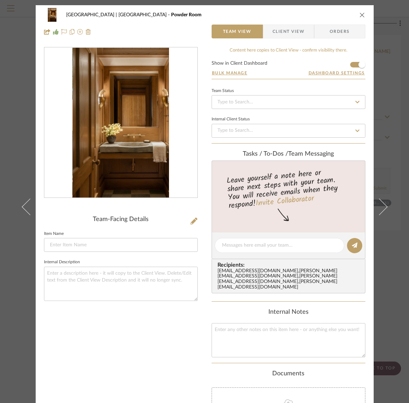
click at [359, 15] on icon "close" at bounding box center [362, 15] width 6 height 6
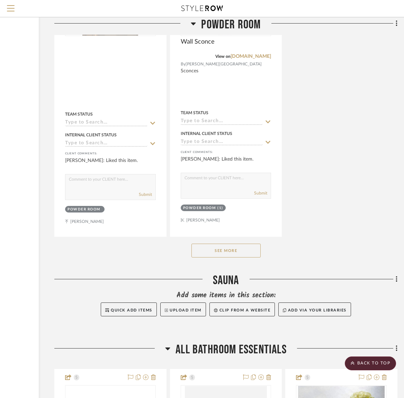
scroll to position [3823, 91]
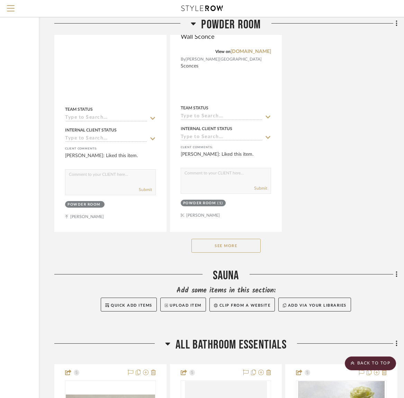
click at [220, 242] on button "See More" at bounding box center [225, 246] width 69 height 14
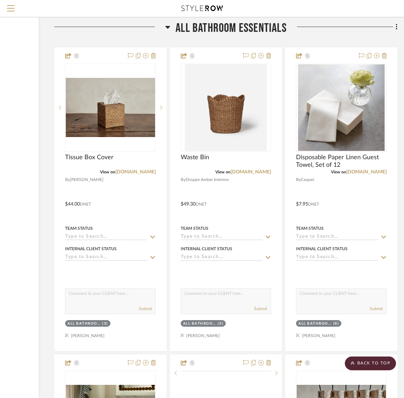
scroll to position [4650, 91]
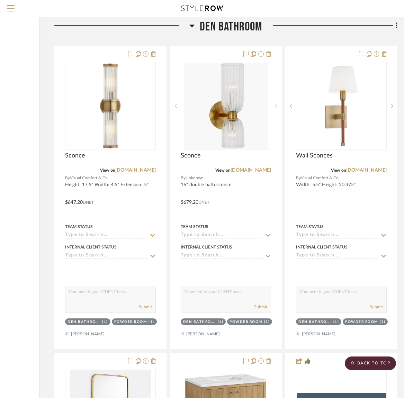
scroll to position [10991, 91]
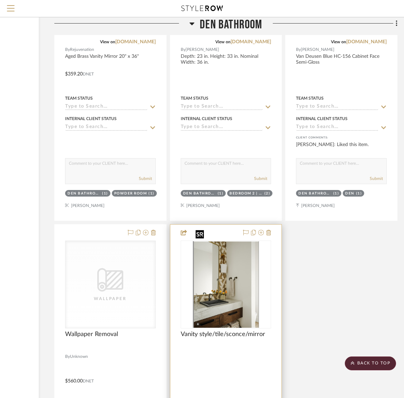
click at [220, 275] on img "0" at bounding box center [226, 284] width 66 height 87
click at [0, 0] on div at bounding box center [0, 0] width 0 height 0
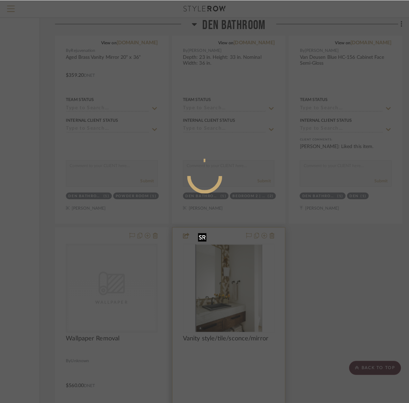
scroll to position [0, 0]
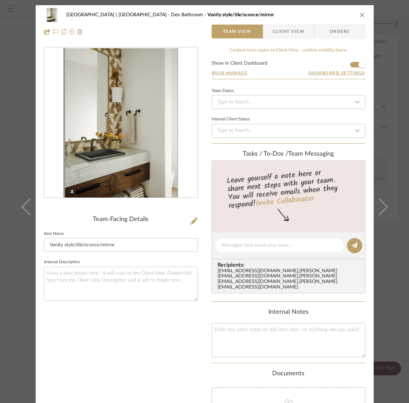
click at [359, 15] on icon "close" at bounding box center [362, 15] width 6 height 6
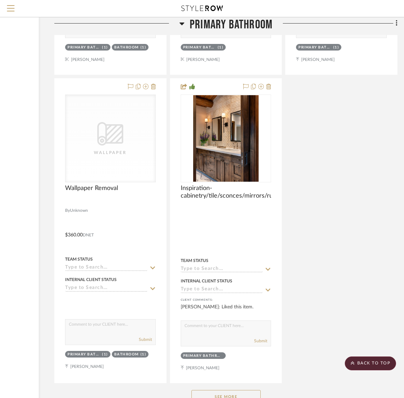
scroll to position [15486, 91]
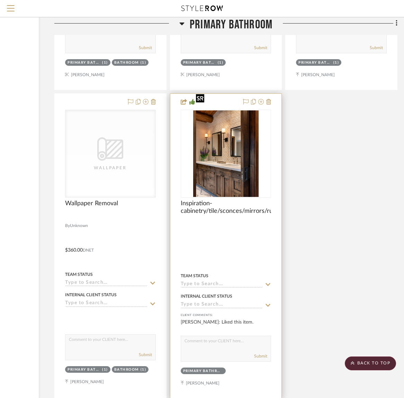
click at [236, 140] on img "0" at bounding box center [225, 153] width 65 height 87
click at [229, 140] on img "0" at bounding box center [225, 153] width 65 height 87
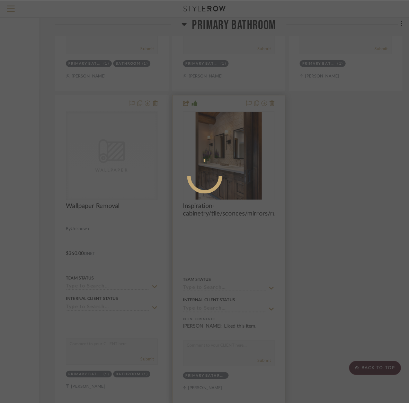
scroll to position [0, 0]
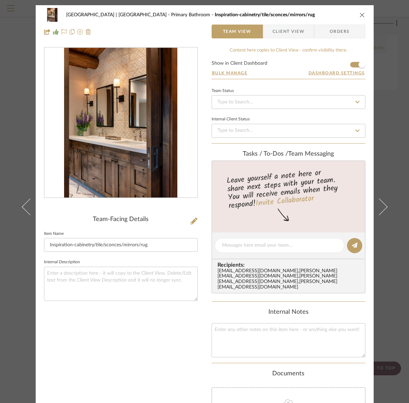
click at [359, 14] on icon "close" at bounding box center [362, 15] width 6 height 6
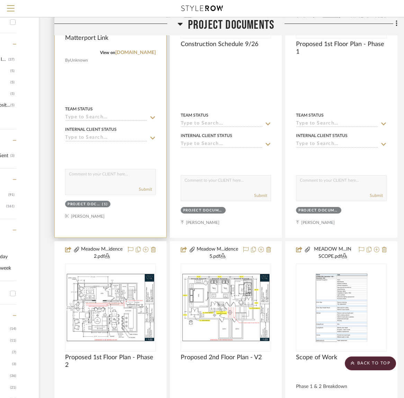
scroll to position [0, 92]
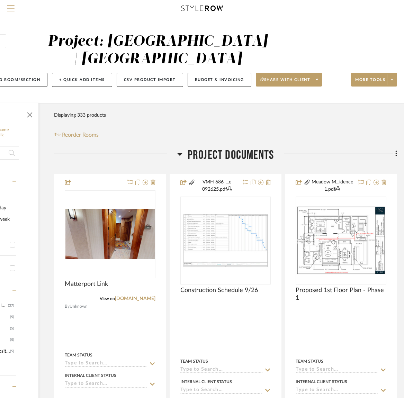
click at [12, 6] on span "Menu" at bounding box center [11, 5] width 8 height 1
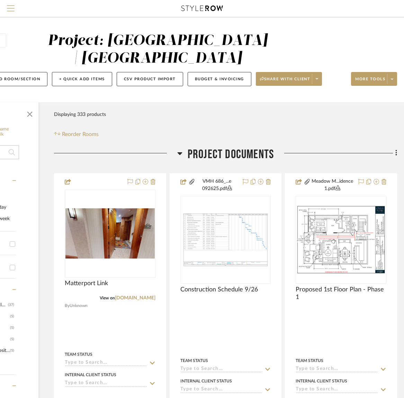
scroll to position [1, 91]
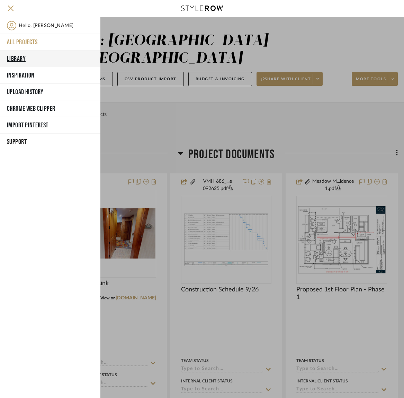
click at [18, 56] on button "Library" at bounding box center [50, 59] width 100 height 17
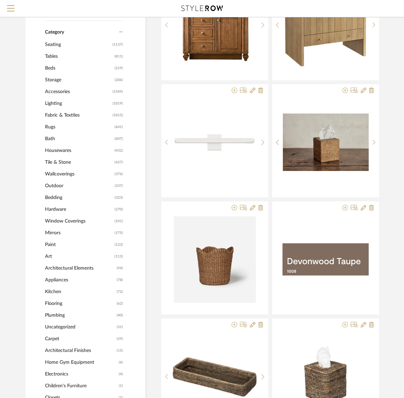
scroll to position [251, 0]
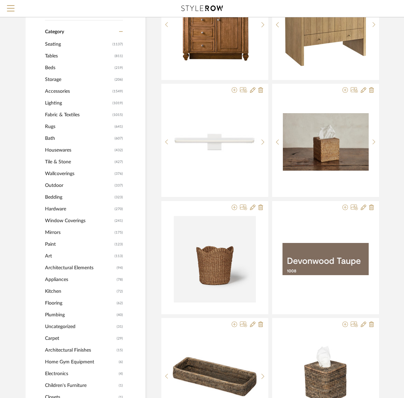
click at [55, 139] on span "Bath" at bounding box center [79, 139] width 68 height 12
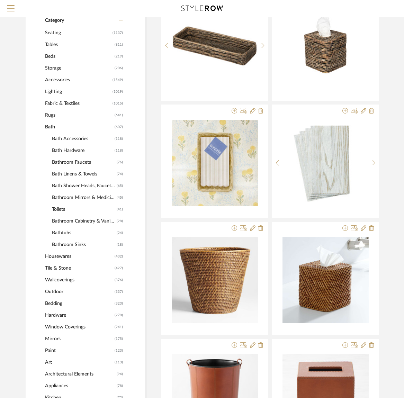
scroll to position [260, 0]
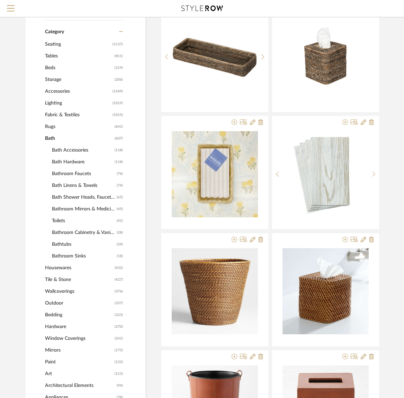
click at [64, 175] on span "Bathroom Faucets" at bounding box center [83, 174] width 63 height 12
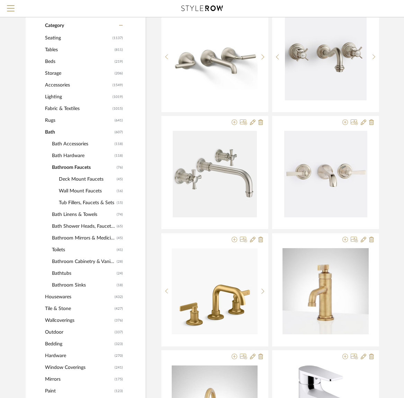
click at [68, 190] on span "Wall Mount Faucets" at bounding box center [87, 191] width 56 height 12
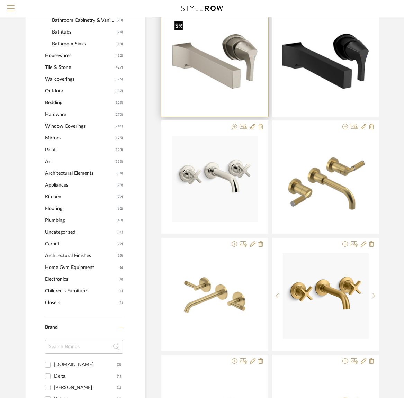
scroll to position [490, 0]
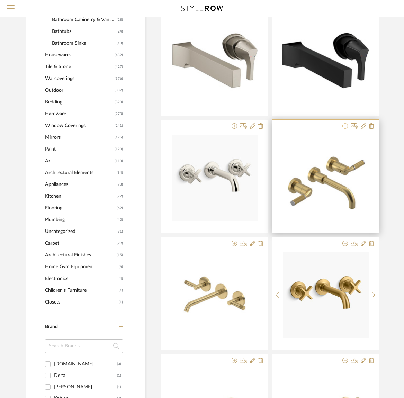
click at [345, 127] on icon at bounding box center [345, 126] width 6 height 6
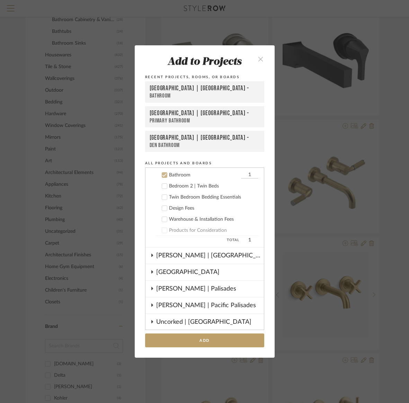
scroll to position [465, 0]
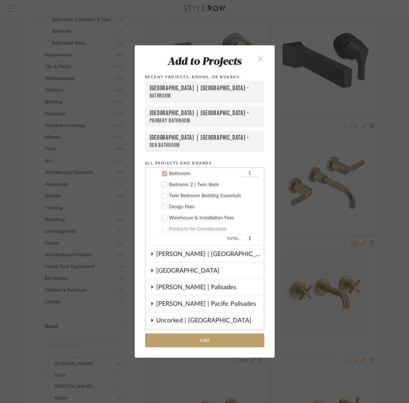
click at [164, 173] on icon at bounding box center [164, 173] width 5 height 5
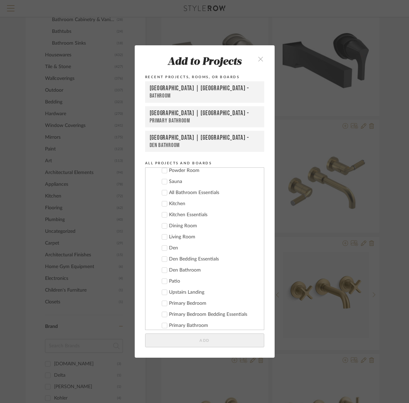
scroll to position [279, 0]
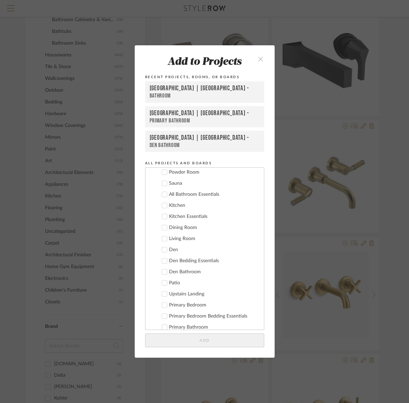
click at [162, 171] on icon at bounding box center [164, 172] width 5 height 5
click at [195, 338] on button "Add" at bounding box center [204, 341] width 119 height 14
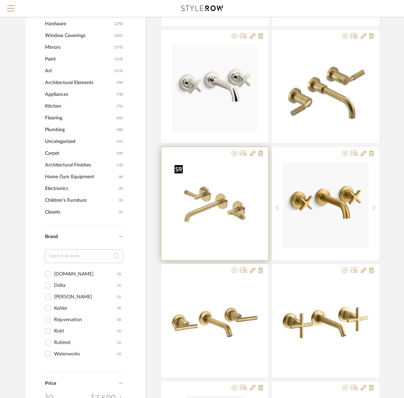
scroll to position [576, 0]
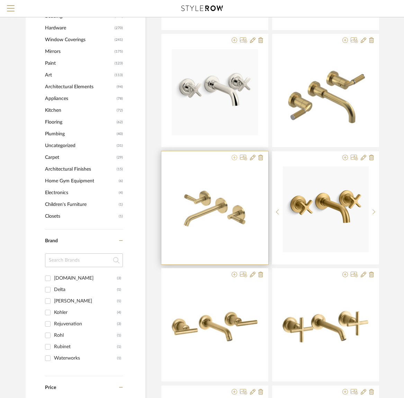
click at [235, 158] on icon at bounding box center [235, 158] width 6 height 6
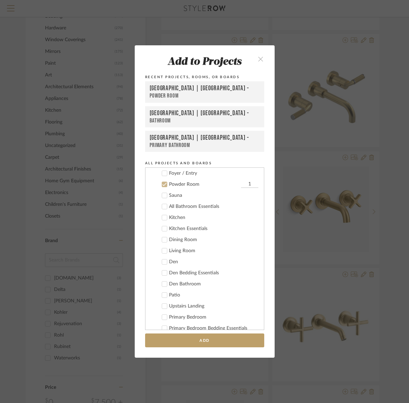
scroll to position [277, 0]
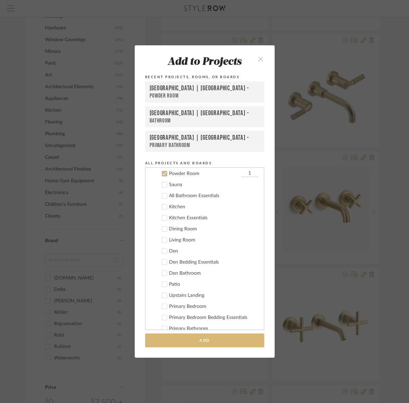
click at [223, 339] on button "Add" at bounding box center [204, 341] width 119 height 14
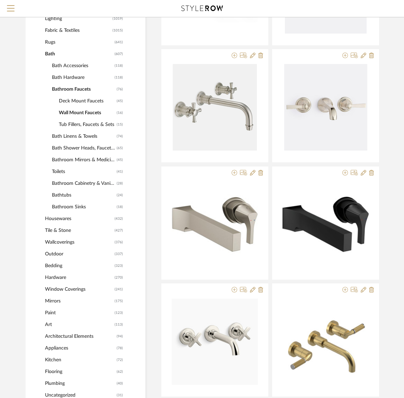
scroll to position [326, 0]
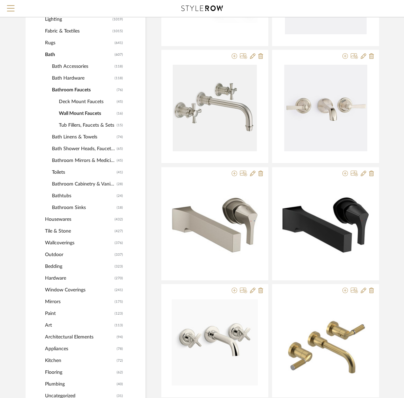
click at [80, 101] on span "Deck Mount Faucets" at bounding box center [87, 102] width 56 height 12
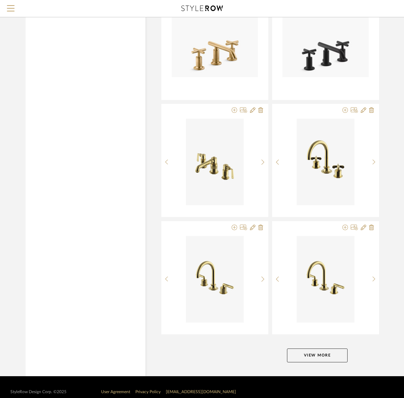
scroll to position [1922, 0]
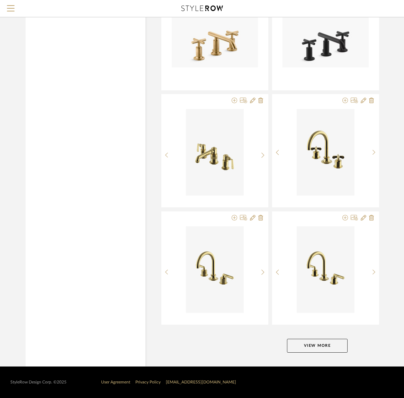
click at [309, 345] on button "View More" at bounding box center [317, 346] width 61 height 14
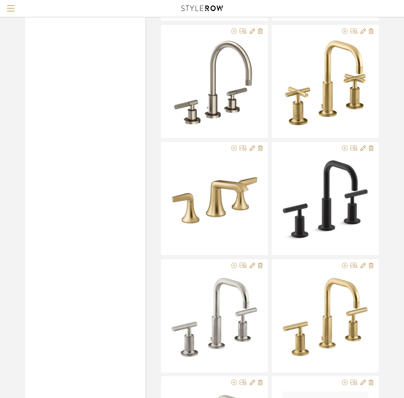
scroll to position [1167, 0]
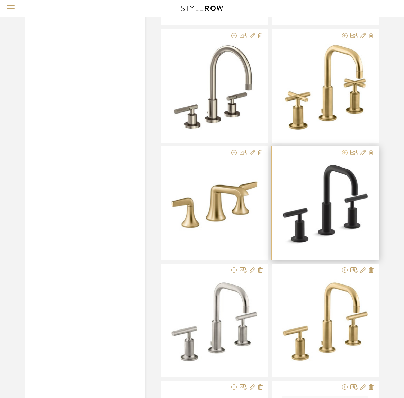
click at [346, 154] on icon at bounding box center [345, 153] width 6 height 6
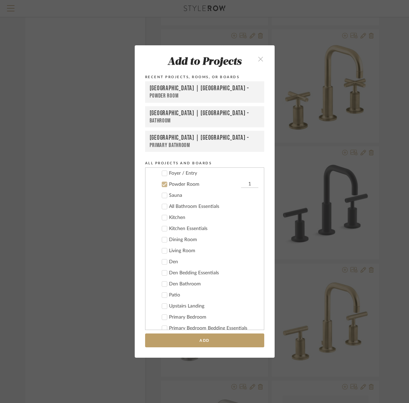
scroll to position [277, 0]
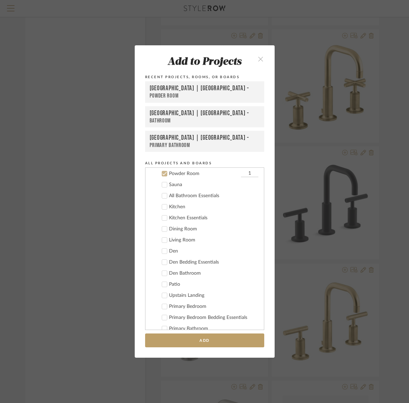
click at [162, 173] on icon at bounding box center [164, 173] width 5 height 5
click at [163, 273] on icon at bounding box center [164, 273] width 4 height 3
click at [187, 343] on button "Add" at bounding box center [204, 341] width 119 height 14
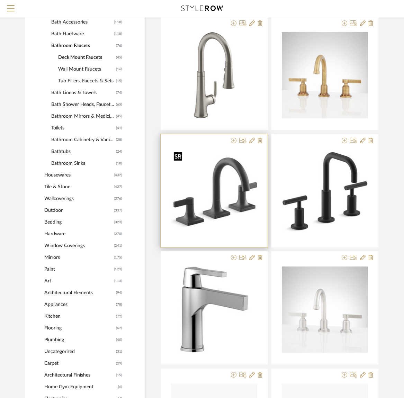
scroll to position [360, 1]
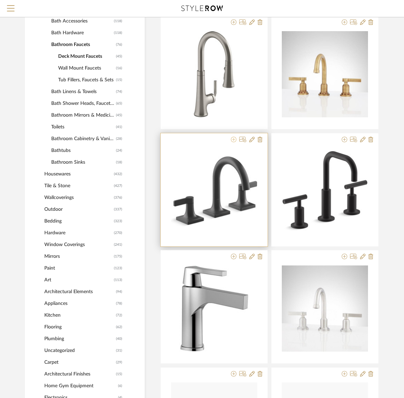
click at [233, 140] on icon at bounding box center [234, 140] width 6 height 6
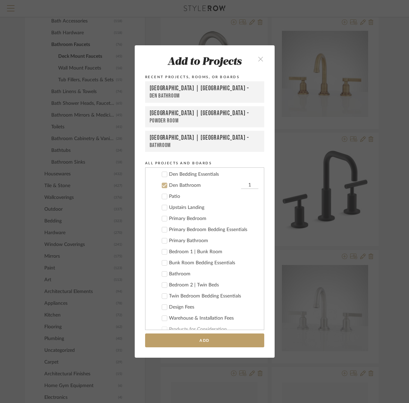
scroll to position [377, 0]
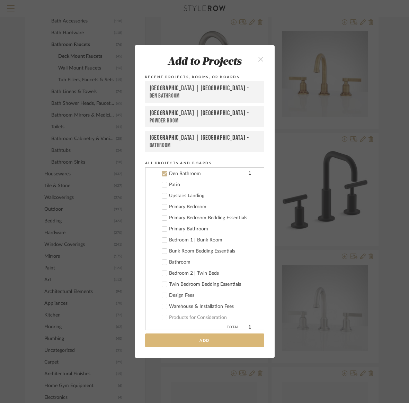
click at [193, 340] on button "Add" at bounding box center [204, 341] width 119 height 14
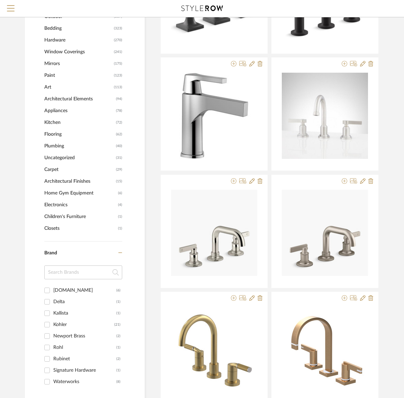
scroll to position [554, 1]
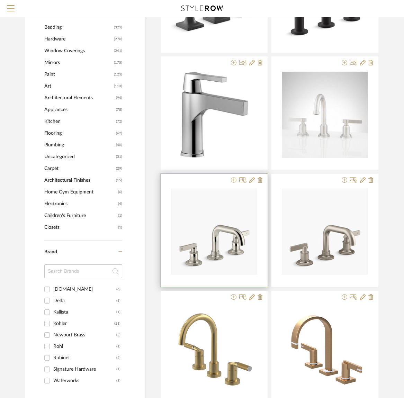
click at [233, 181] on icon at bounding box center [234, 180] width 6 height 6
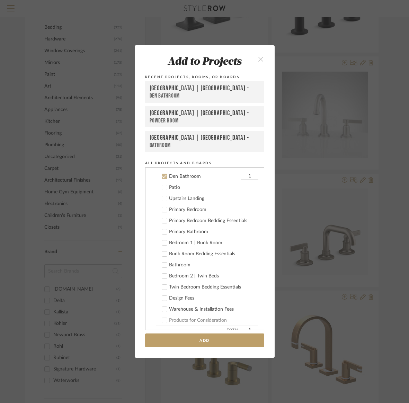
scroll to position [377, 0]
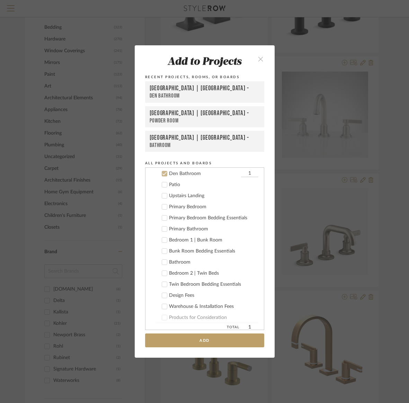
click at [260, 57] on icon "close" at bounding box center [261, 59] width 6 height 6
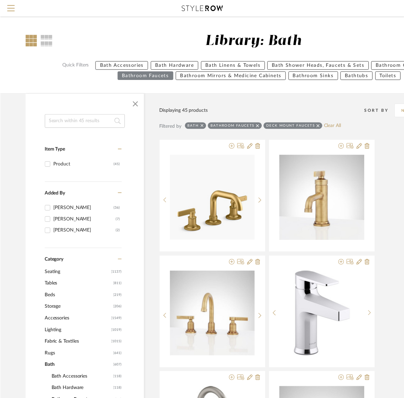
scroll to position [554, 1]
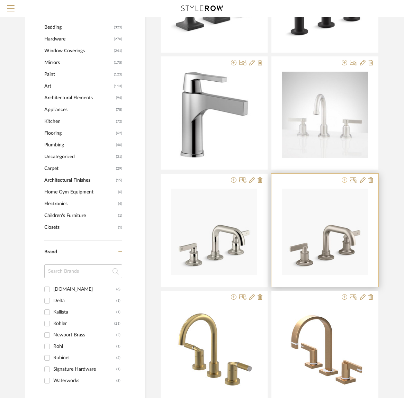
click at [344, 181] on icon at bounding box center [345, 180] width 6 height 6
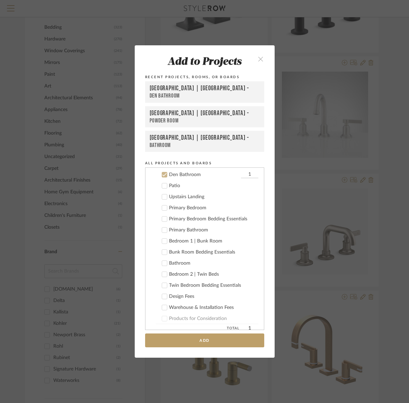
scroll to position [377, 0]
click at [162, 173] on icon at bounding box center [164, 173] width 5 height 5
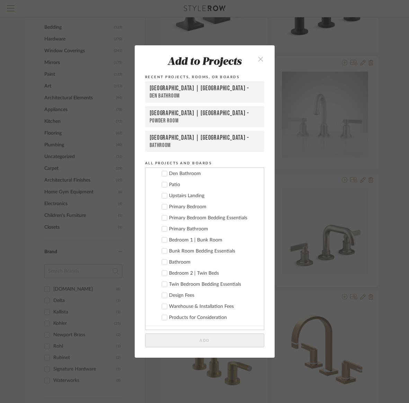
click at [162, 229] on icon at bounding box center [164, 229] width 5 height 5
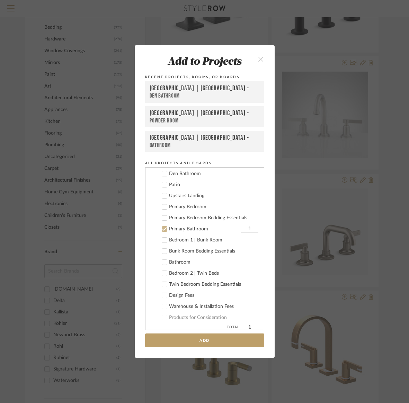
click at [162, 263] on icon at bounding box center [164, 262] width 4 height 3
click at [178, 338] on button "Add" at bounding box center [204, 341] width 119 height 14
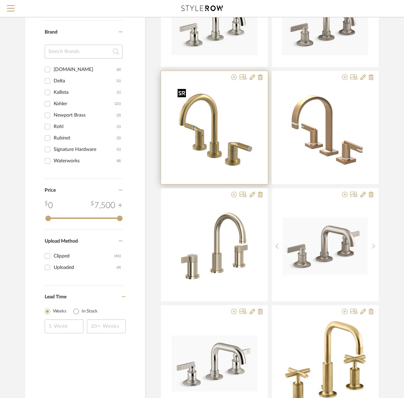
scroll to position [771, 0]
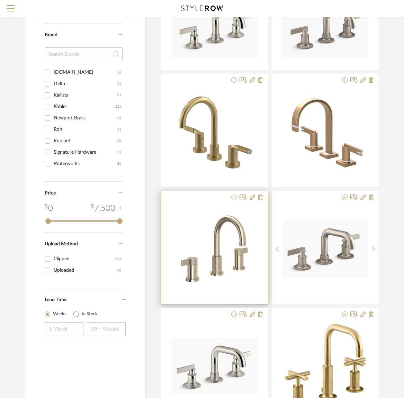
click at [234, 198] on icon at bounding box center [234, 197] width 6 height 6
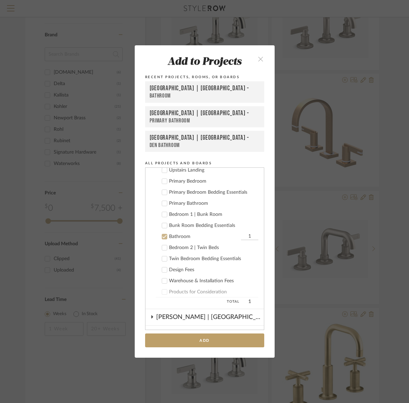
scroll to position [404, 0]
click at [162, 203] on icon at bounding box center [164, 202] width 5 height 5
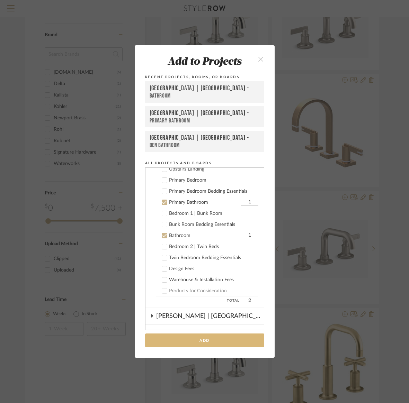
click at [187, 338] on button "Add" at bounding box center [204, 341] width 119 height 14
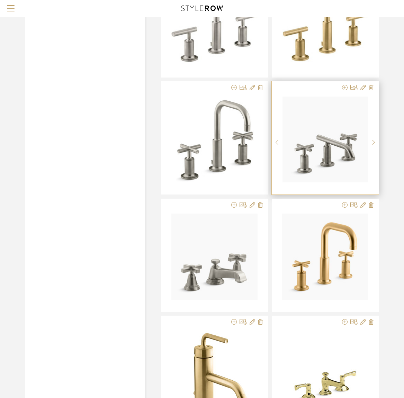
scroll to position [1459, 0]
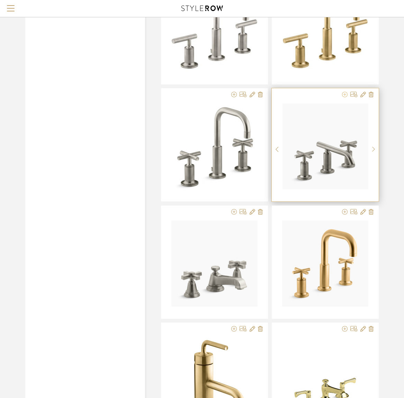
click at [345, 95] on icon at bounding box center [345, 95] width 6 height 6
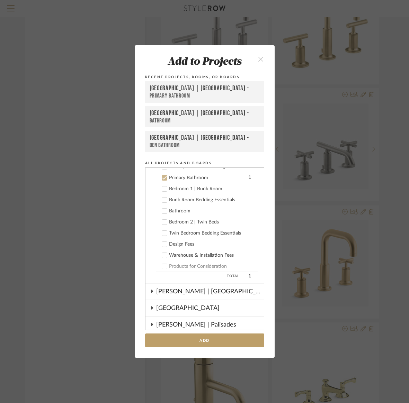
scroll to position [432, 0]
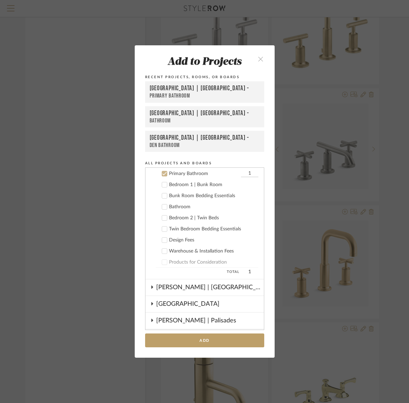
click at [163, 172] on icon at bounding box center [164, 173] width 5 height 5
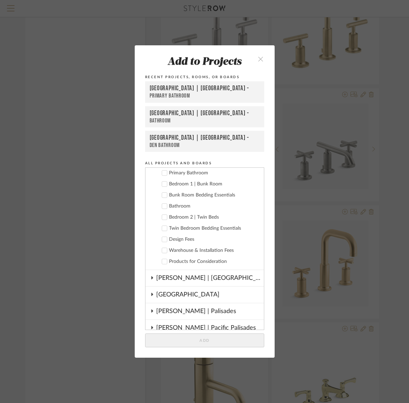
click at [162, 206] on icon at bounding box center [164, 206] width 5 height 5
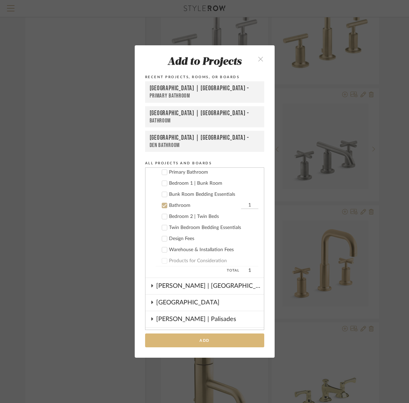
click at [213, 339] on button "Add" at bounding box center [204, 341] width 119 height 14
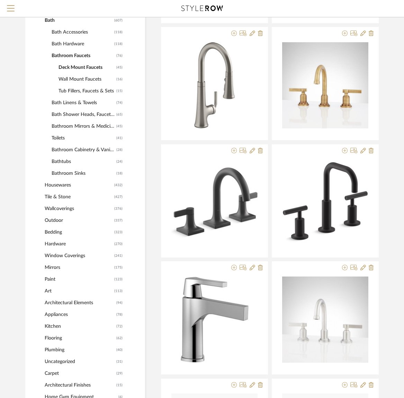
scroll to position [350, 0]
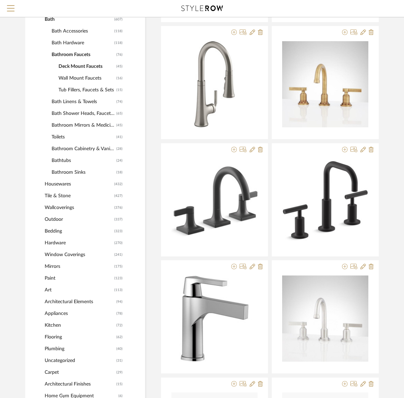
click at [56, 243] on span "Hardware" at bounding box center [79, 243] width 68 height 12
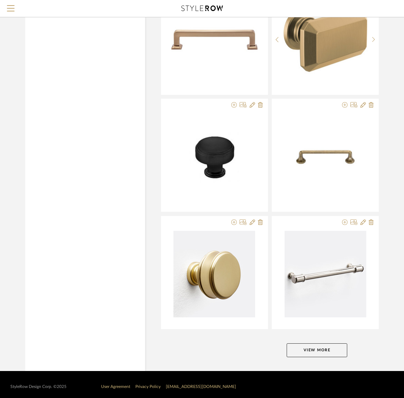
scroll to position [1911, 0]
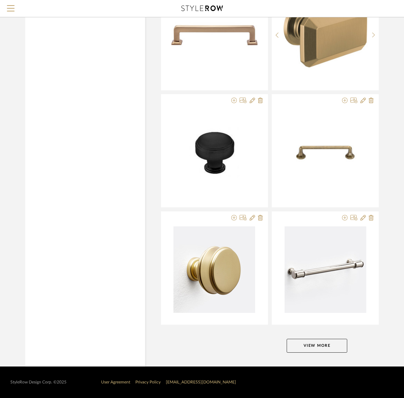
click at [306, 349] on button "View More" at bounding box center [317, 346] width 61 height 14
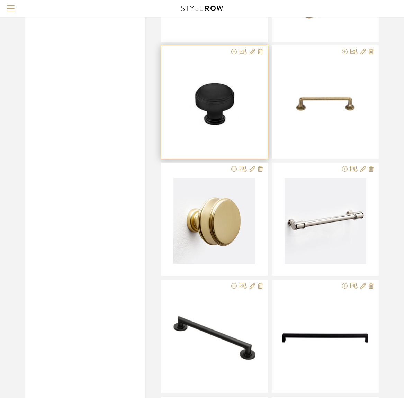
scroll to position [1959, 0]
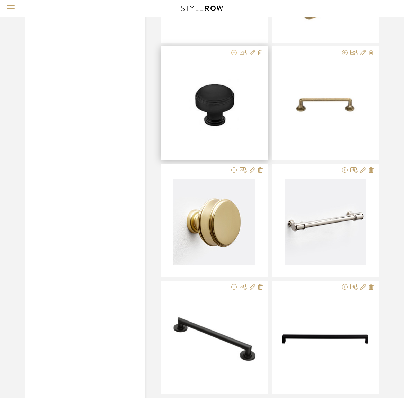
click at [233, 53] on icon at bounding box center [234, 53] width 6 height 6
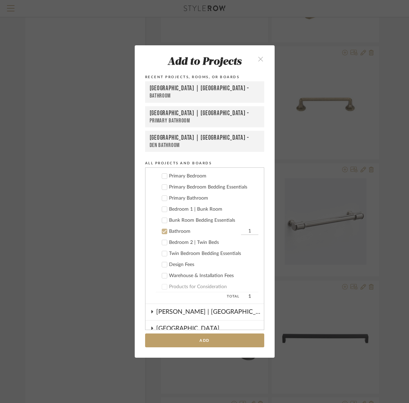
scroll to position [405, 0]
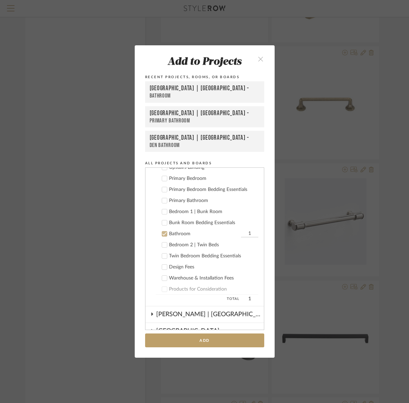
click at [162, 201] on icon at bounding box center [164, 200] width 4 height 3
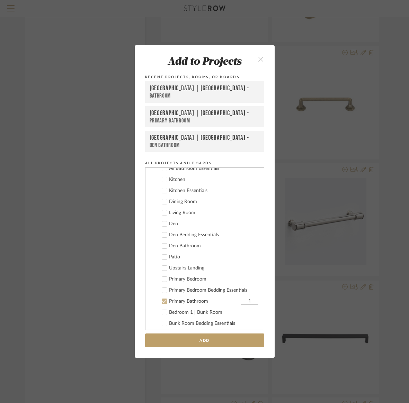
scroll to position [304, 0]
click at [164, 247] on div at bounding box center [165, 247] width 6 height 6
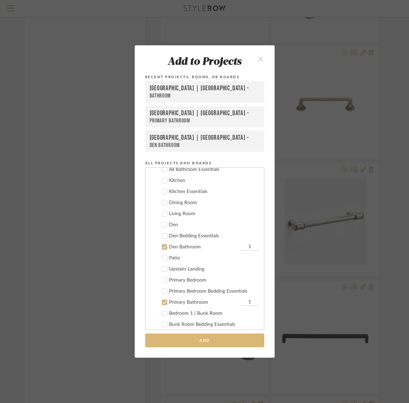
click at [191, 340] on button "Add" at bounding box center [204, 341] width 119 height 14
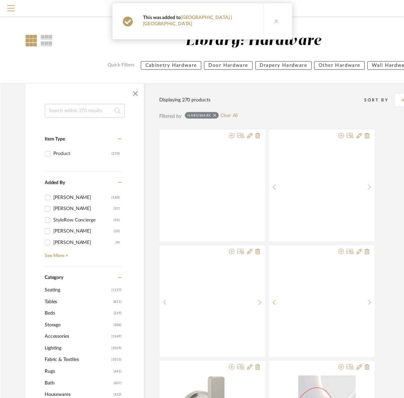
scroll to position [1959, 0]
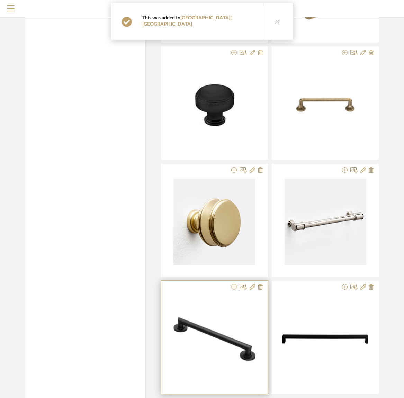
click at [235, 287] on icon at bounding box center [234, 287] width 6 height 6
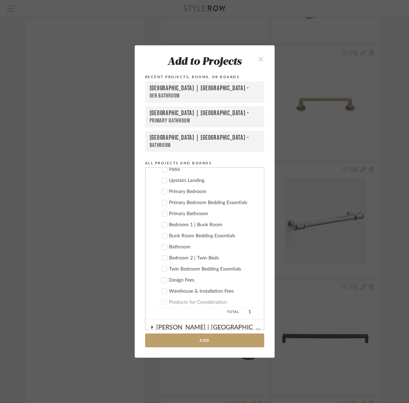
scroll to position [385, 0]
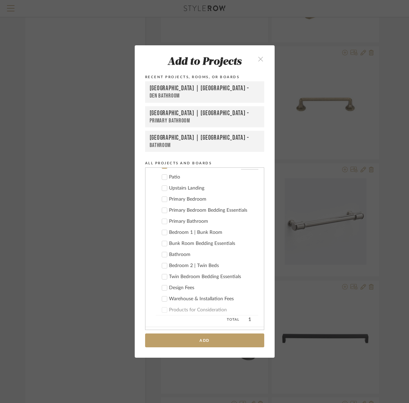
click at [162, 221] on icon at bounding box center [164, 221] width 5 height 5
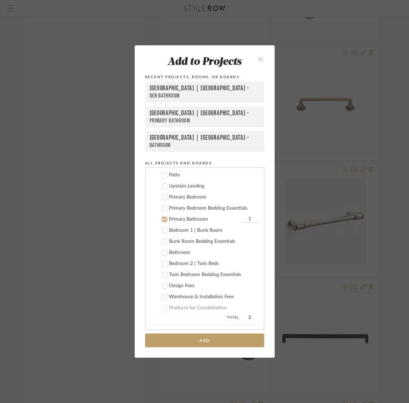
click at [162, 253] on icon at bounding box center [164, 252] width 5 height 5
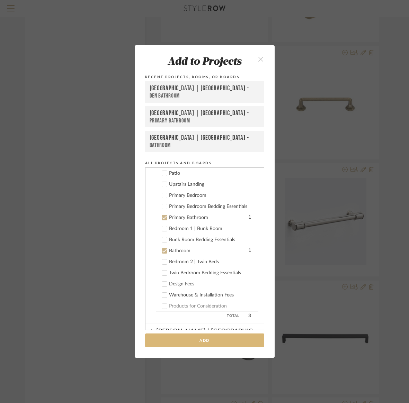
click at [188, 340] on button "Add" at bounding box center [204, 341] width 119 height 14
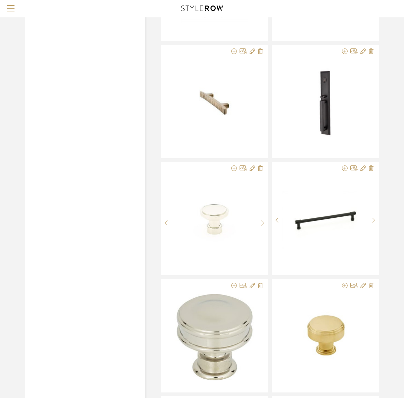
scroll to position [3484, 0]
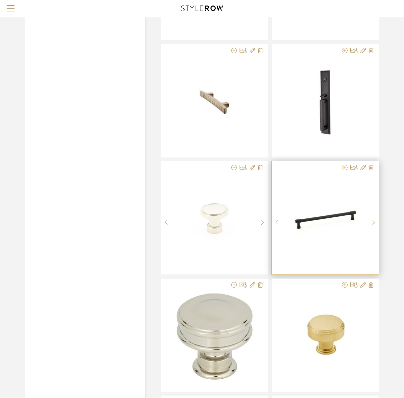
click at [343, 169] on icon at bounding box center [345, 168] width 6 height 6
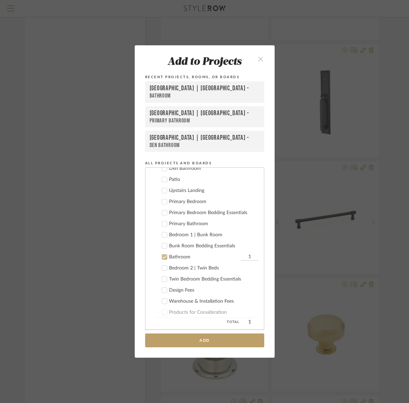
scroll to position [380, 0]
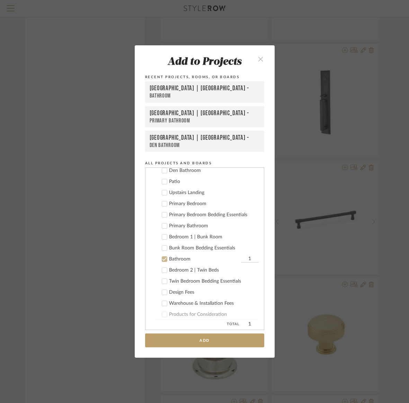
click at [163, 226] on icon at bounding box center [164, 226] width 5 height 5
click at [162, 170] on icon at bounding box center [164, 170] width 5 height 5
click at [182, 341] on button "Add" at bounding box center [204, 341] width 119 height 14
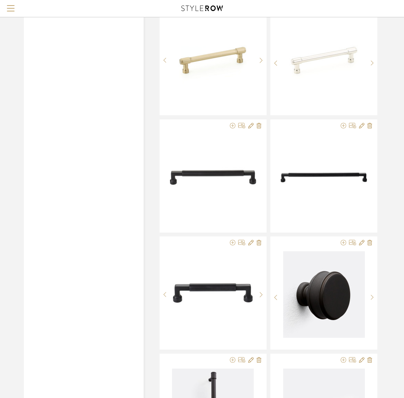
scroll to position [3881, 2]
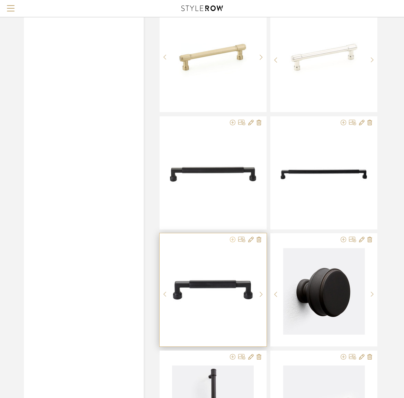
click at [230, 240] on icon at bounding box center [233, 240] width 6 height 6
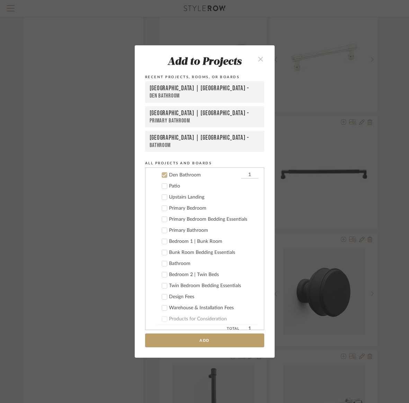
scroll to position [377, 0]
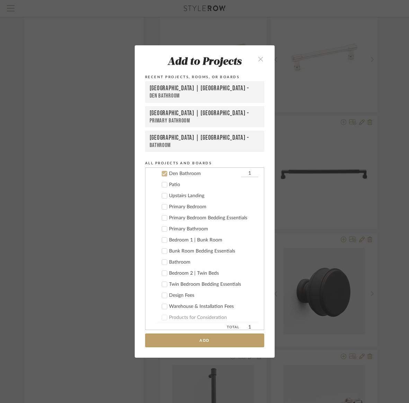
click at [163, 228] on icon at bounding box center [164, 229] width 5 height 5
click at [163, 262] on icon at bounding box center [164, 262] width 5 height 5
click at [179, 343] on button "Add" at bounding box center [204, 341] width 119 height 14
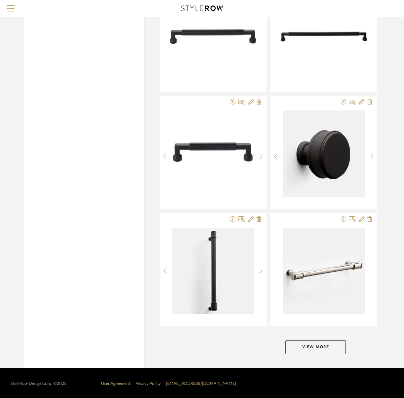
scroll to position [4020, 2]
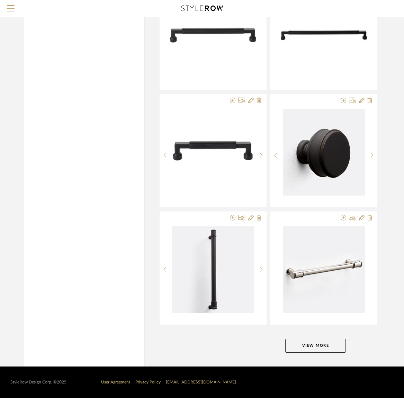
click at [311, 345] on button "View More" at bounding box center [315, 346] width 61 height 14
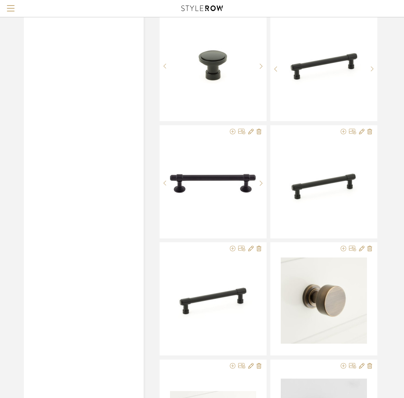
scroll to position [4575, 2]
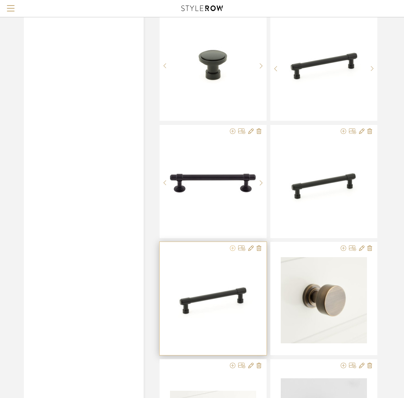
click at [233, 248] on icon at bounding box center [233, 248] width 6 height 6
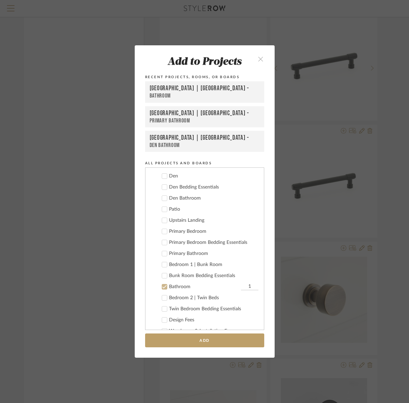
scroll to position [347, 0]
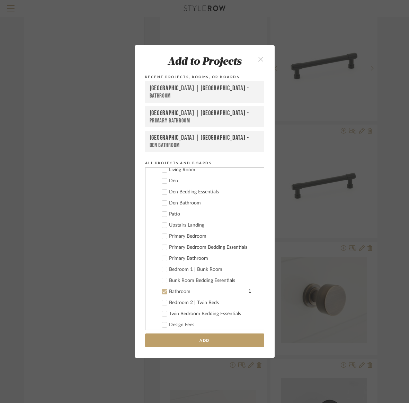
drag, startPoint x: 162, startPoint y: 257, endPoint x: 162, endPoint y: 229, distance: 28.7
click at [162, 257] on icon at bounding box center [164, 258] width 5 height 5
click at [163, 181] on icon at bounding box center [164, 181] width 5 height 5
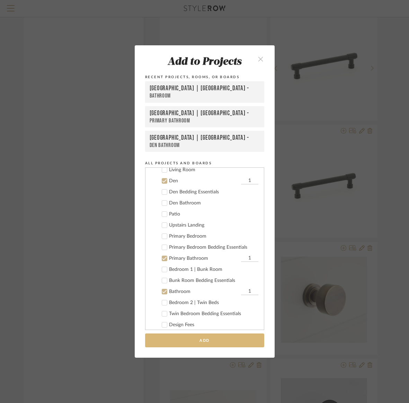
click at [192, 340] on button "Add" at bounding box center [204, 341] width 119 height 14
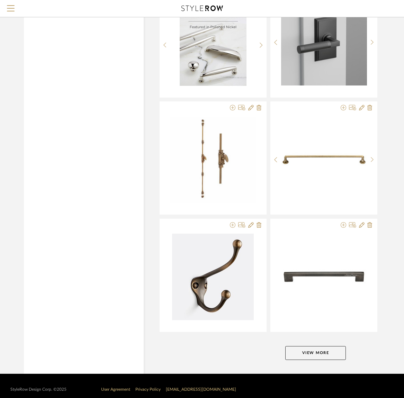
scroll to position [6129, 2]
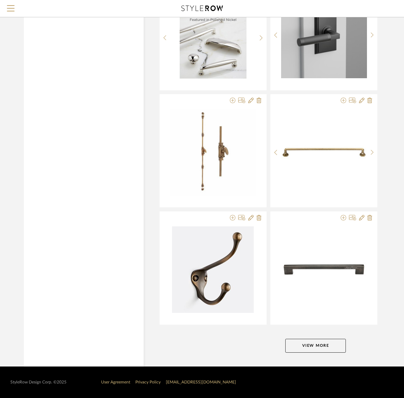
click at [298, 346] on button "View More" at bounding box center [315, 346] width 61 height 14
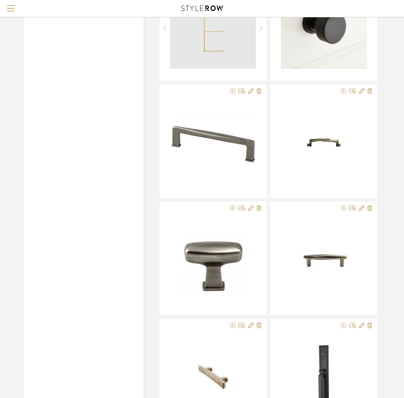
scroll to position [3157, 2]
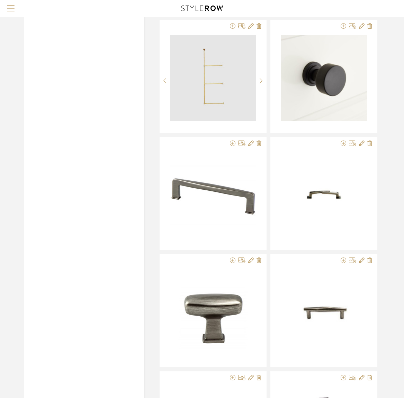
click at [7, 5] on span "Menu" at bounding box center [11, 5] width 8 height 1
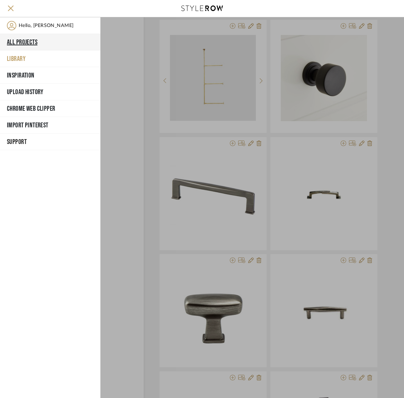
click at [42, 40] on button "All Projects" at bounding box center [50, 42] width 100 height 17
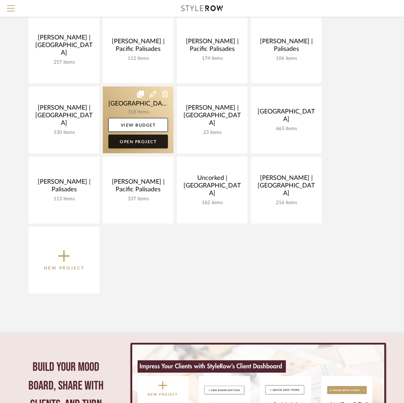
scroll to position [222, 0]
click at [145, 144] on link "Open Project" at bounding box center [138, 141] width 60 height 14
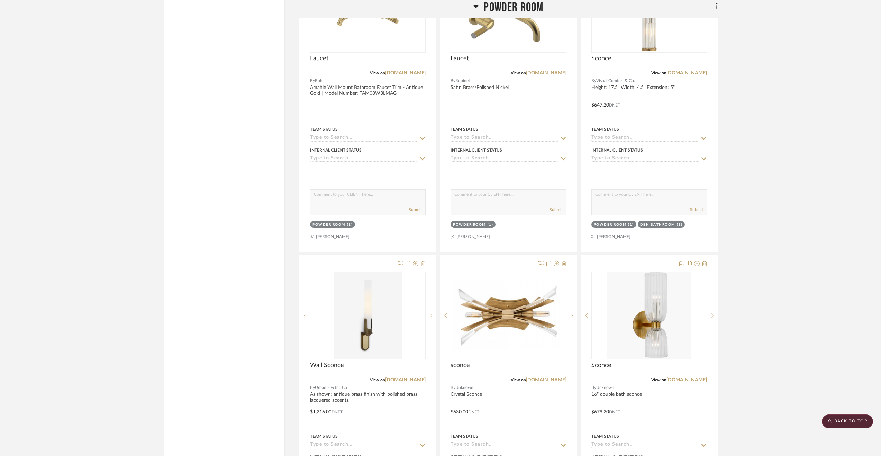
scroll to position [3205, 0]
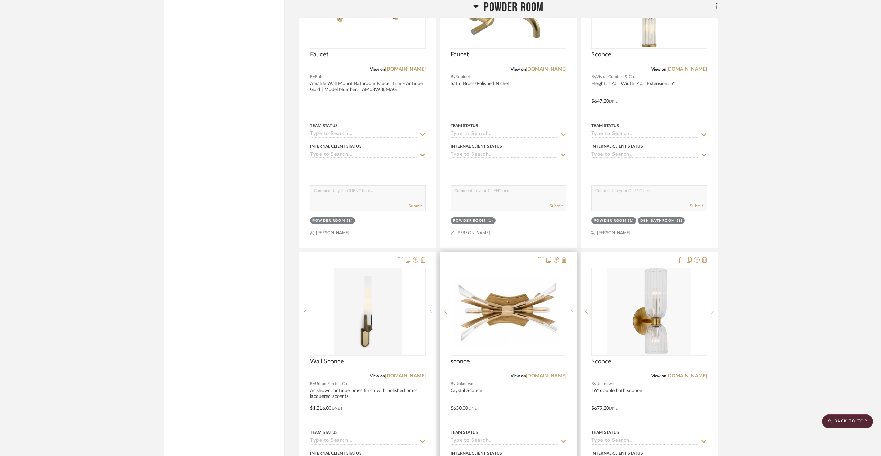
click at [404, 309] on sr-next-btn at bounding box center [572, 311] width 10 height 5
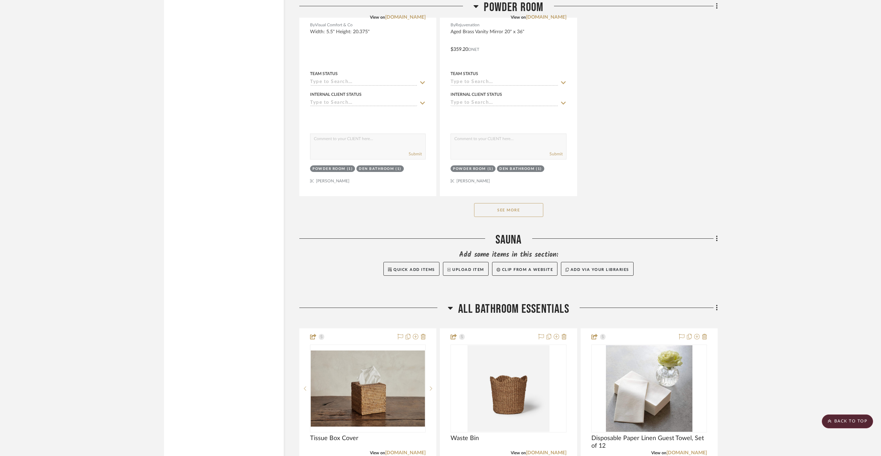
scroll to position [3877, 0]
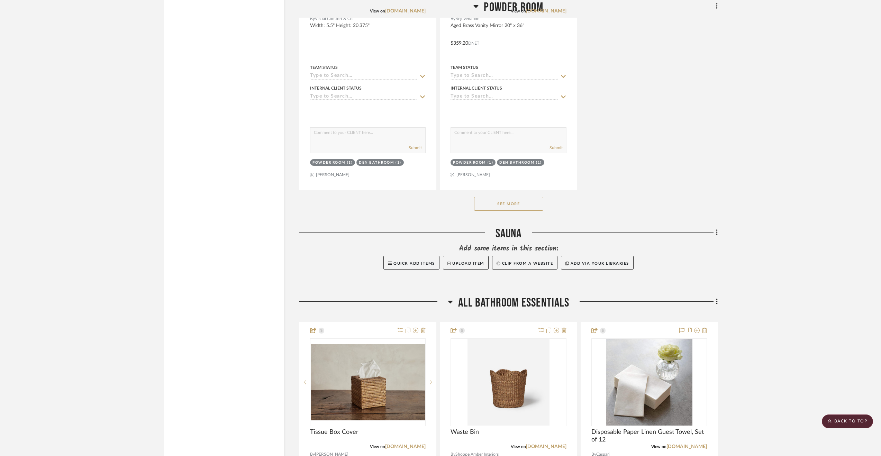
click at [404, 197] on button "See More" at bounding box center [508, 204] width 69 height 14
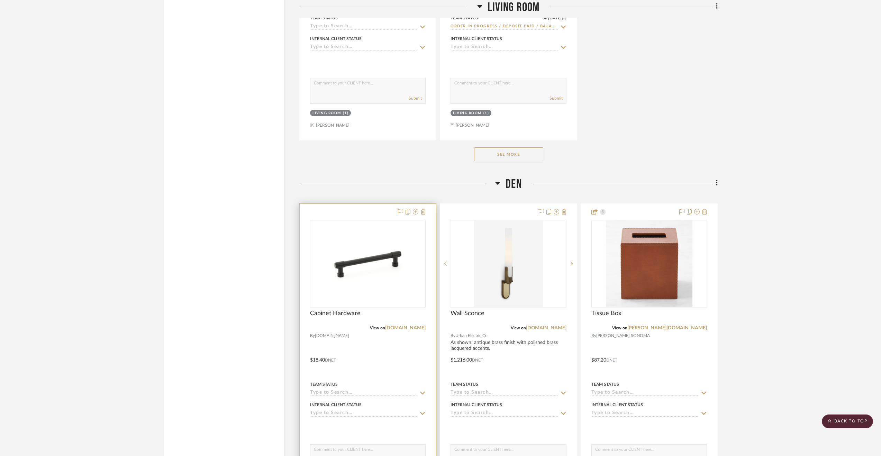
scroll to position [9534, 0]
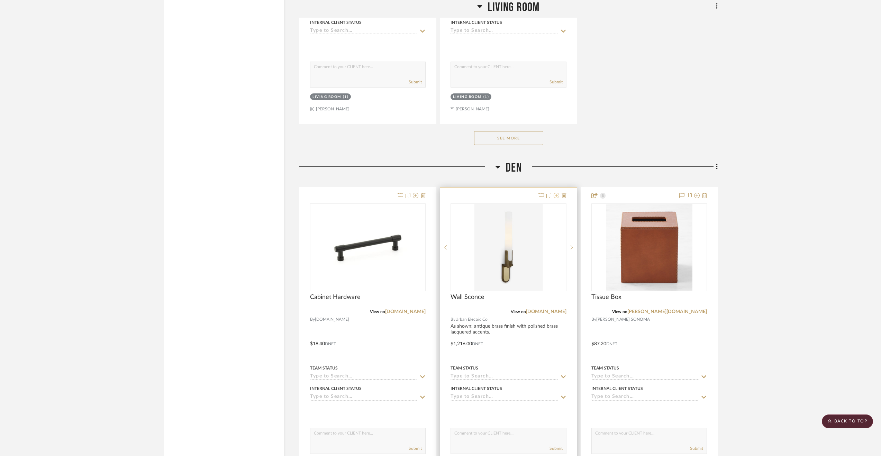
click at [404, 193] on icon at bounding box center [557, 196] width 6 height 6
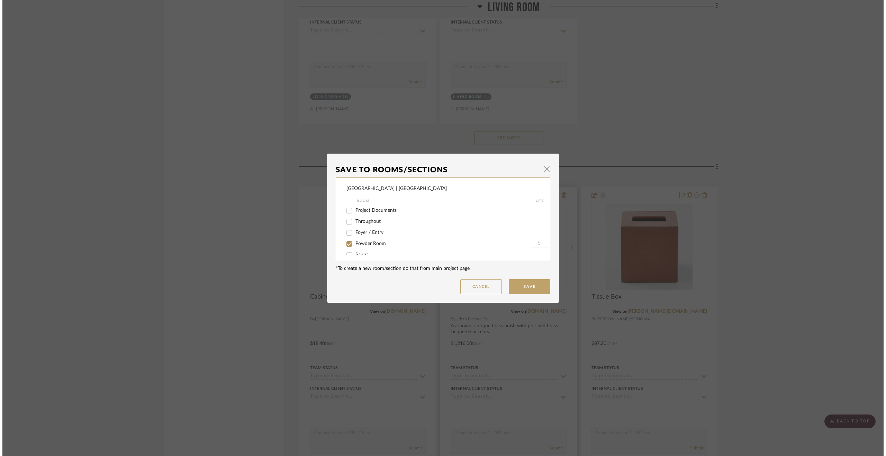
scroll to position [0, 0]
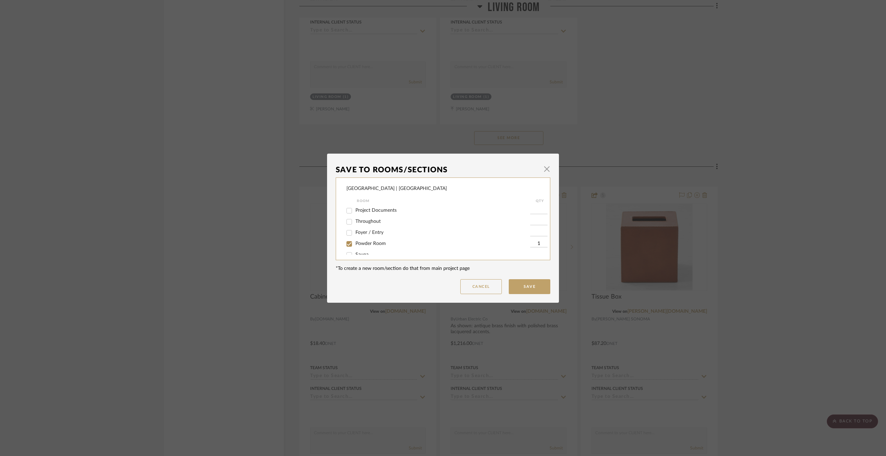
click at [346, 245] on input "Powder Room" at bounding box center [349, 243] width 11 height 11
checkbox input "false"
click at [346, 245] on input "Powder Room" at bounding box center [349, 243] width 11 height 11
checkbox input "true"
type input "1"
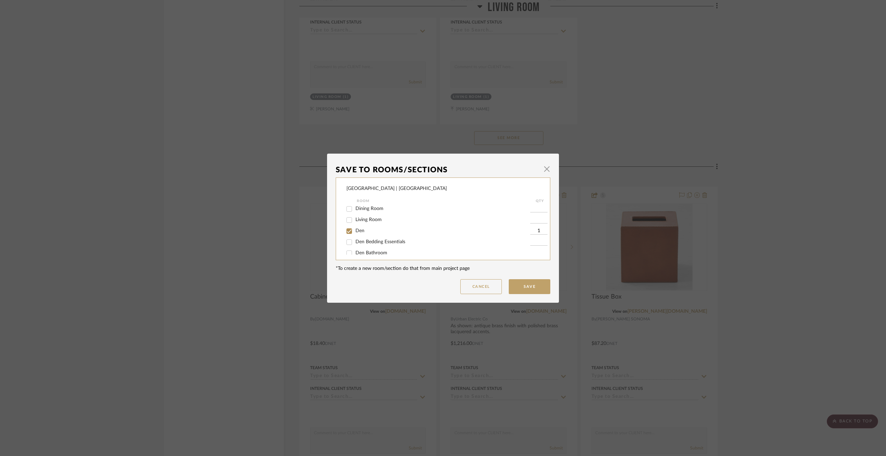
scroll to position [91, 0]
click at [347, 234] on input "Den" at bounding box center [349, 230] width 11 height 11
checkbox input "false"
click at [347, 232] on input "Den Bathroom" at bounding box center [349, 227] width 11 height 11
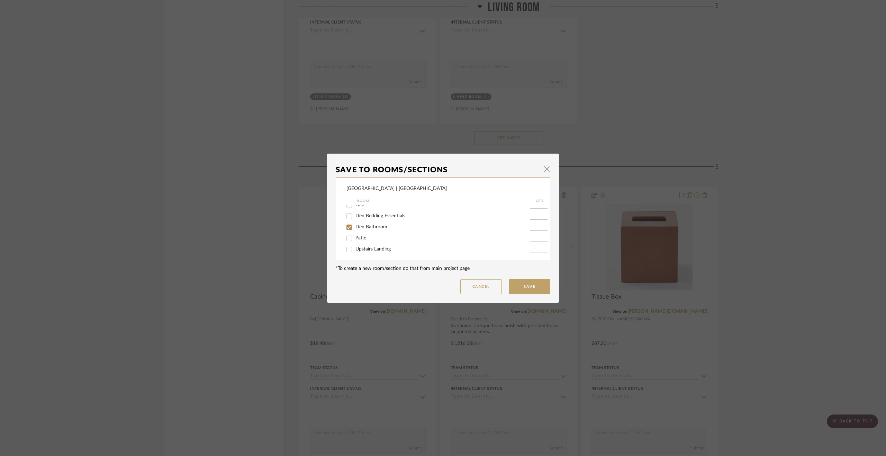
checkbox input "true"
type input "1"
click at [404, 286] on button "Save" at bounding box center [530, 286] width 42 height 15
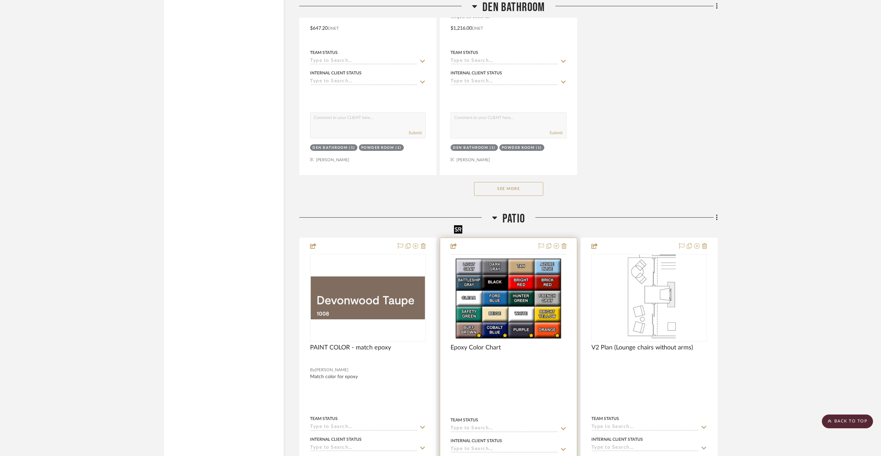
scroll to position [12084, 0]
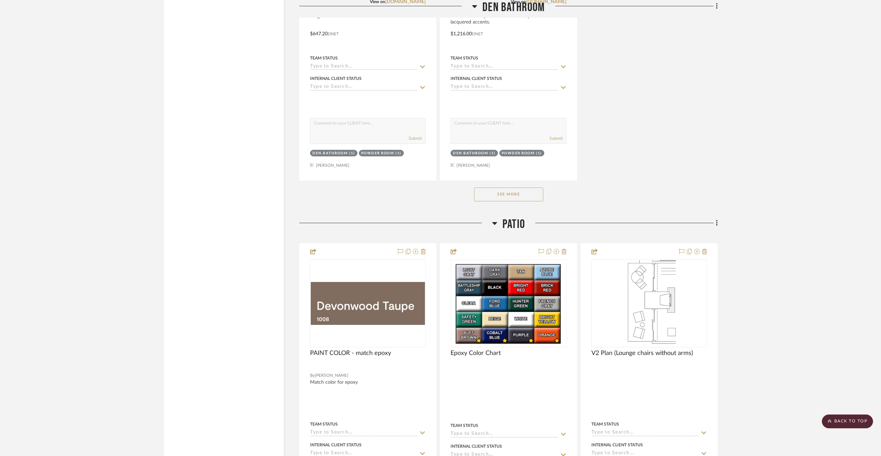
click at [404, 188] on button "See More" at bounding box center [508, 195] width 69 height 14
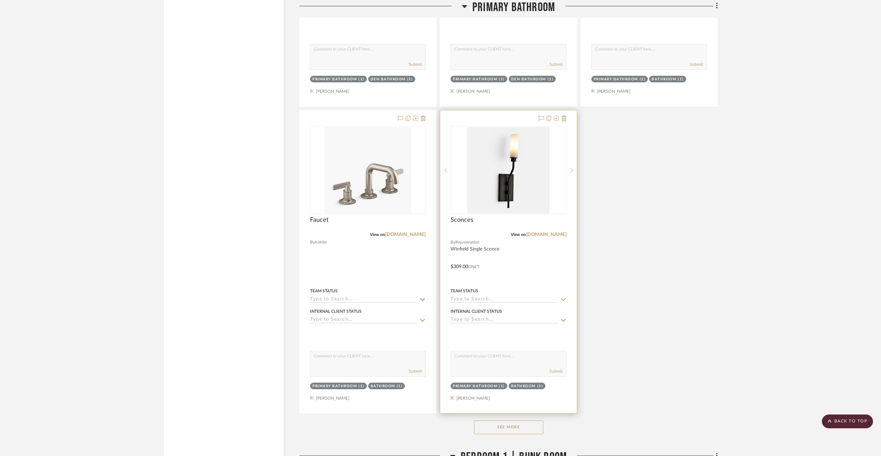
scroll to position [16432, 0]
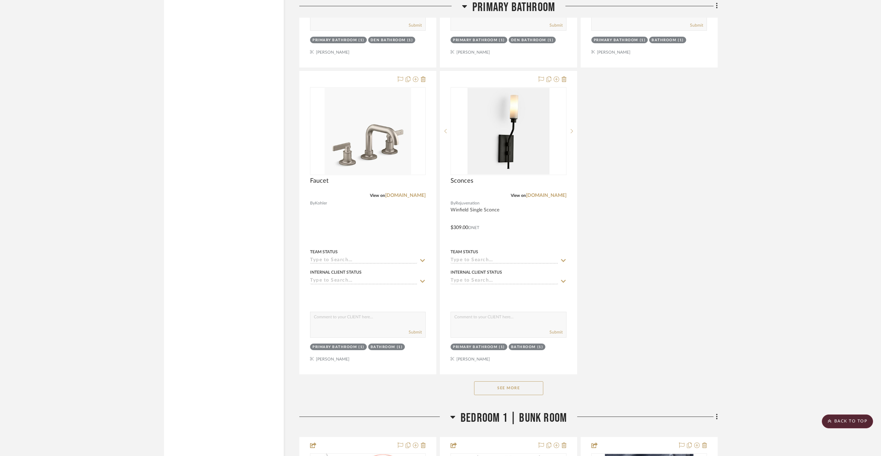
click at [404, 381] on button "See More" at bounding box center [508, 388] width 69 height 14
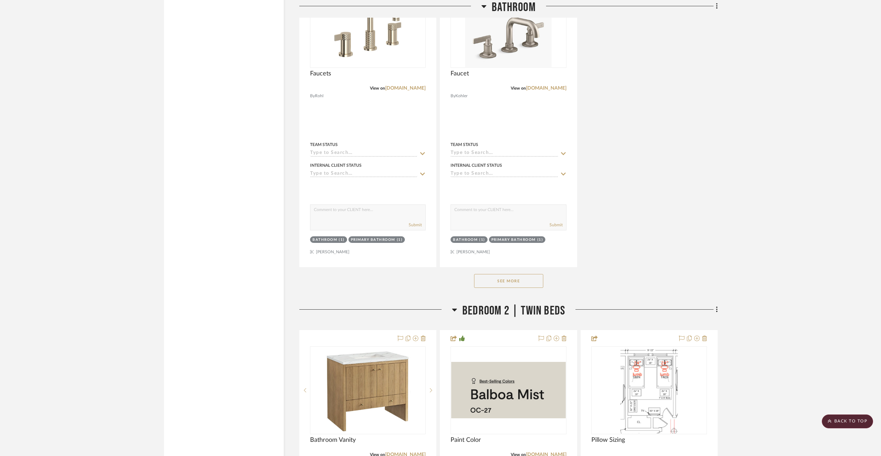
scroll to position [20098, 0]
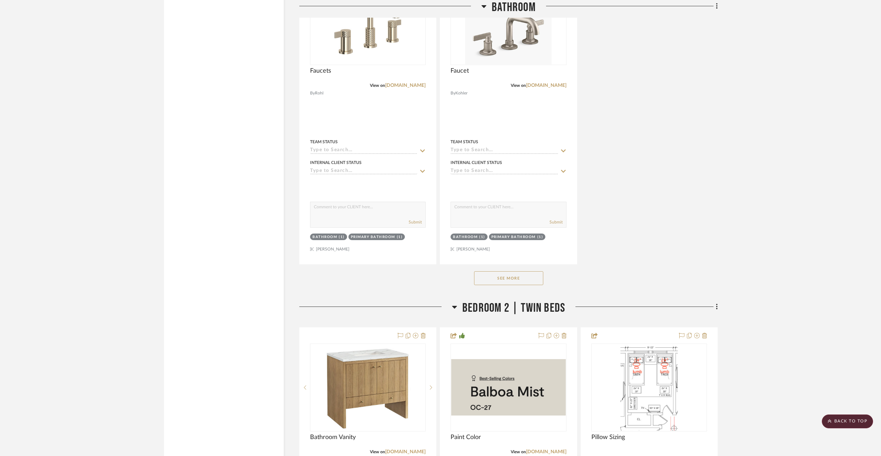
click at [404, 271] on button "See More" at bounding box center [508, 278] width 69 height 14
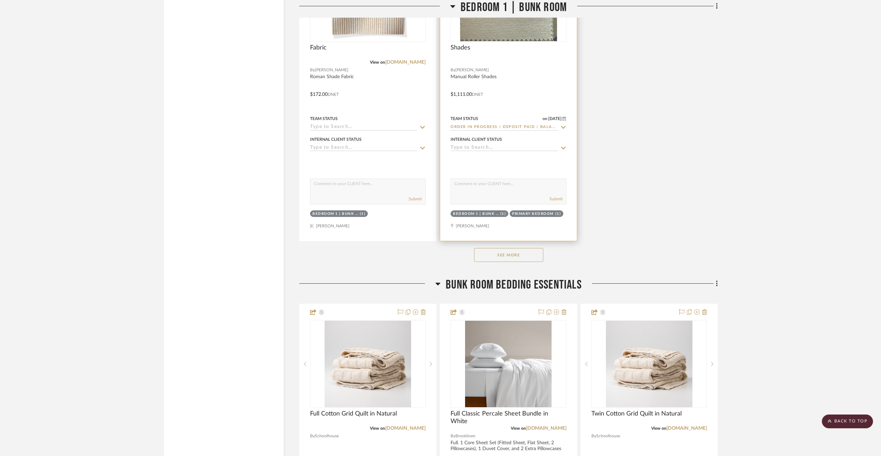
scroll to position [18157, 0]
